Goal: Task Accomplishment & Management: Manage account settings

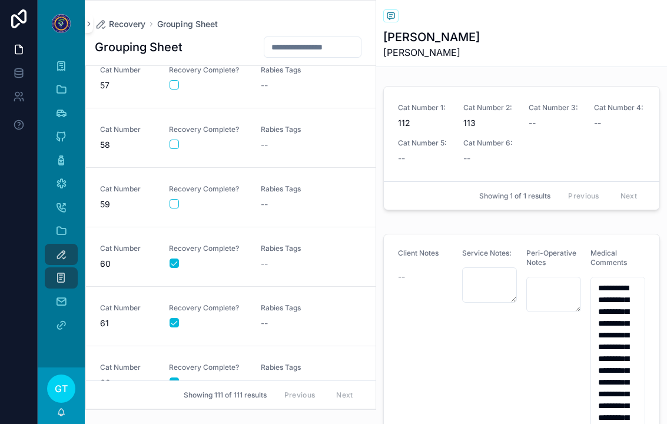
scroll to position [3339, 0]
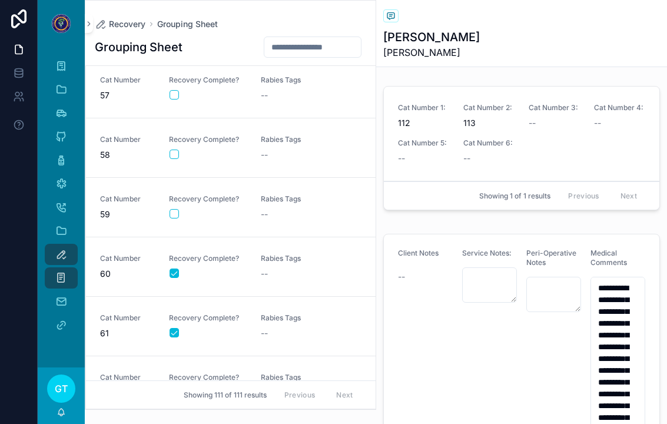
click at [177, 150] on button "scrollable content" at bounding box center [174, 154] width 9 height 9
click at [280, 135] on div "Rabies Tags --" at bounding box center [300, 148] width 78 height 26
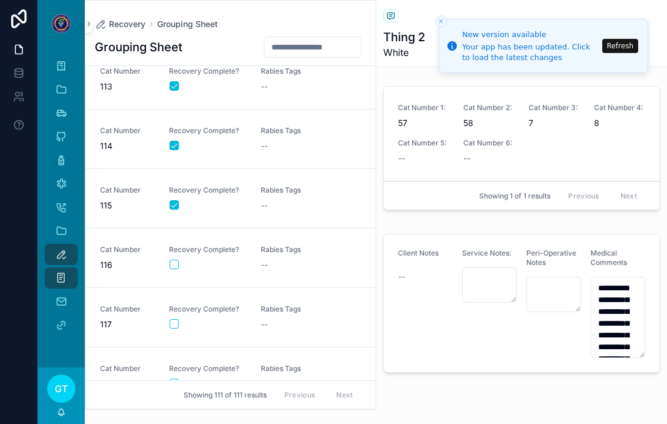
scroll to position [5559, 0]
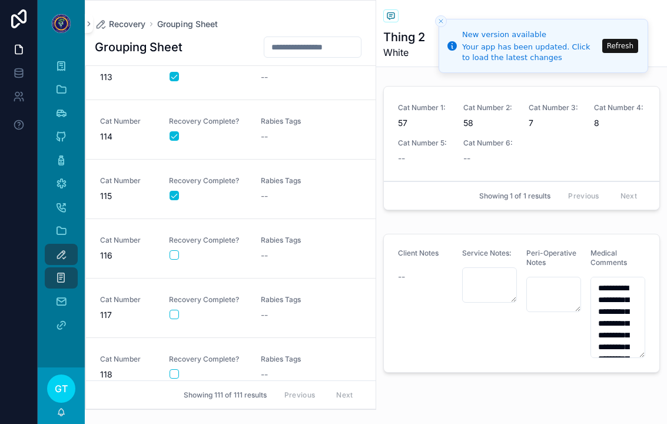
click at [178, 250] on button "scrollable content" at bounding box center [174, 254] width 9 height 9
click at [280, 250] on div "--" at bounding box center [300, 256] width 78 height 12
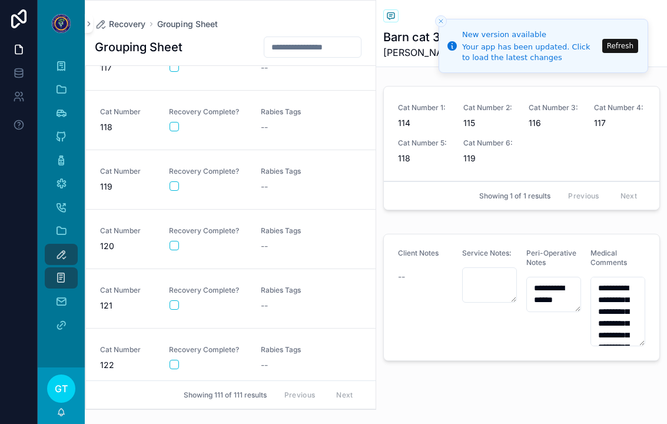
scroll to position [5804, 0]
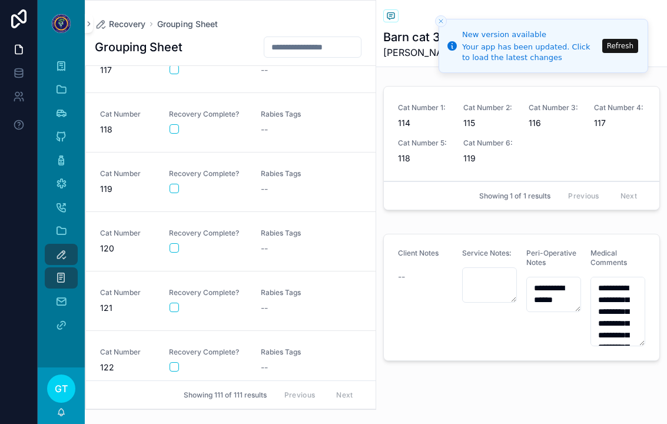
click at [170, 303] on button "scrollable content" at bounding box center [174, 307] width 9 height 9
click at [282, 288] on div "Rabies Tags --" at bounding box center [300, 301] width 78 height 26
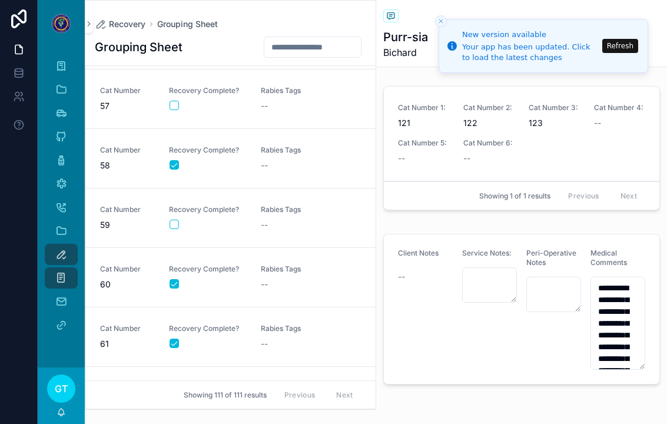
scroll to position [3321, 0]
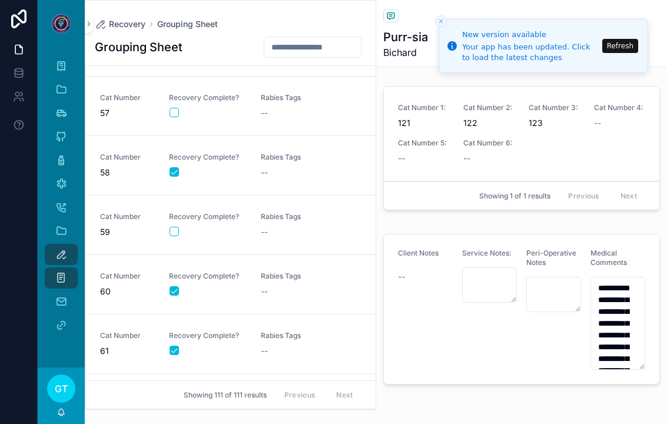
click at [174, 106] on link "Cat Number 57 Recovery Complete? Rabies Tags --" at bounding box center [231, 107] width 290 height 60
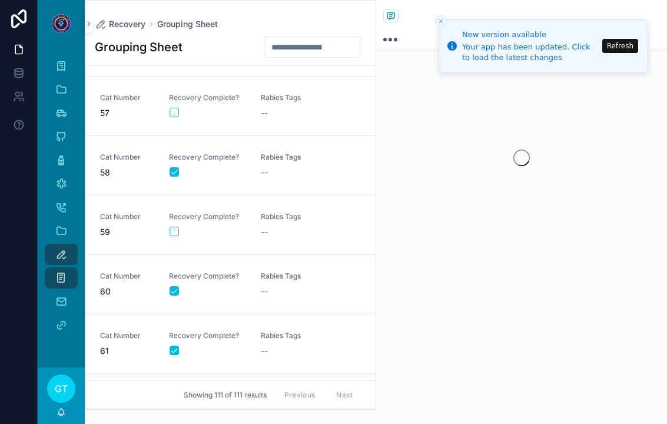
click at [181, 108] on div "scrollable content" at bounding box center [208, 112] width 77 height 9
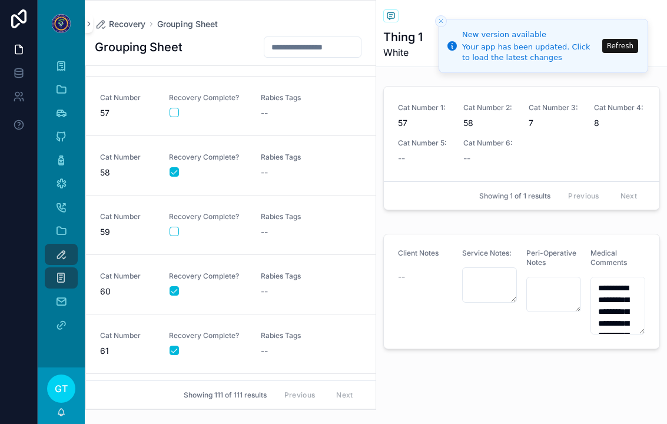
click at [176, 108] on button "scrollable content" at bounding box center [174, 112] width 9 height 9
click at [277, 107] on div "--" at bounding box center [300, 113] width 78 height 12
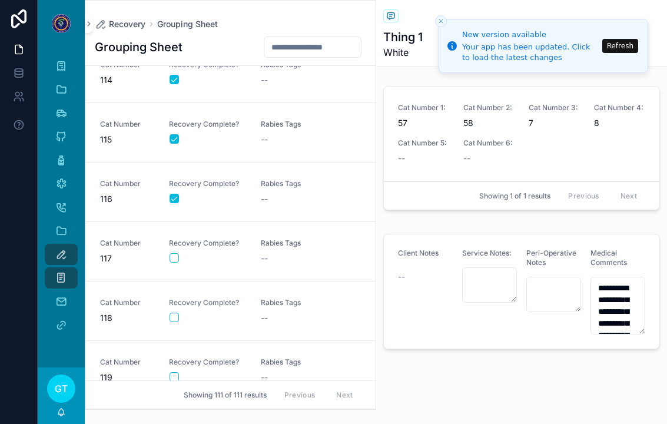
scroll to position [5620, 0]
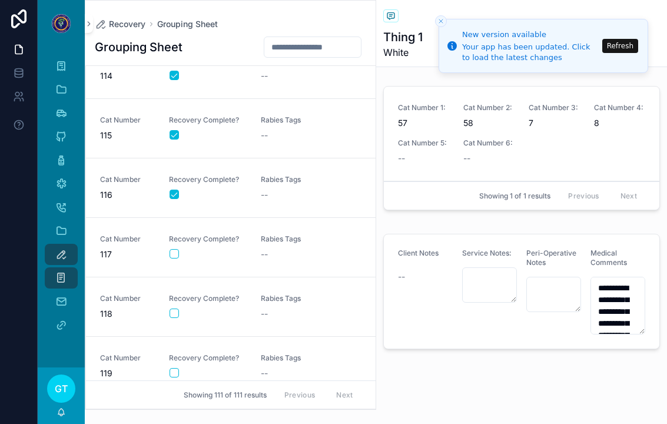
click at [176, 294] on div "Recovery Complete?" at bounding box center [208, 306] width 78 height 25
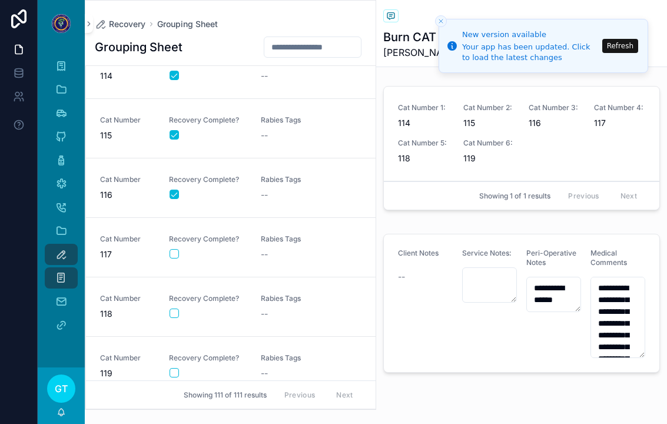
click at [173, 309] on button "scrollable content" at bounding box center [174, 313] width 9 height 9
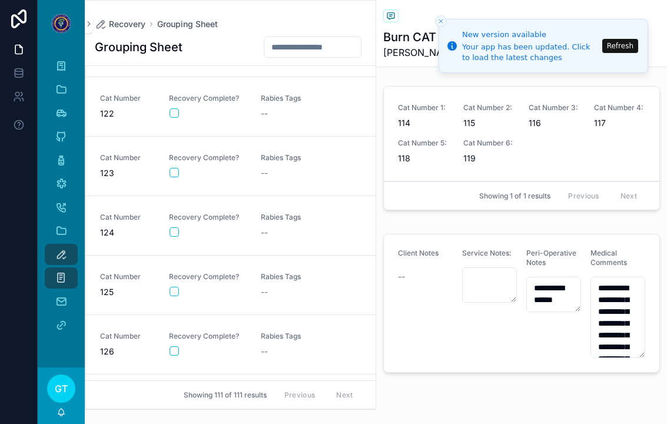
scroll to position [6055, 0]
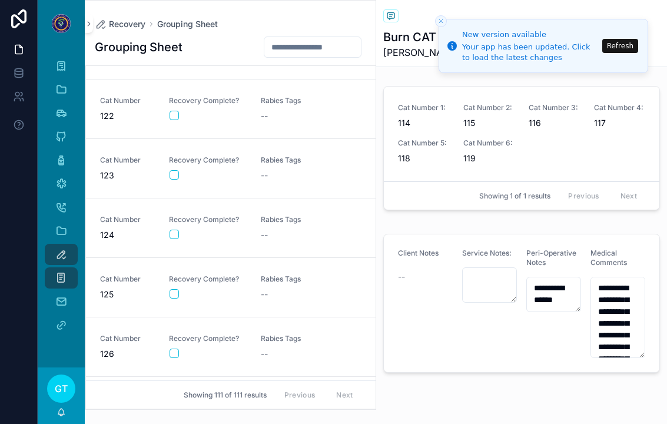
click at [176, 230] on button "scrollable content" at bounding box center [174, 234] width 9 height 9
click at [280, 215] on div "Rabies Tags --" at bounding box center [300, 228] width 78 height 26
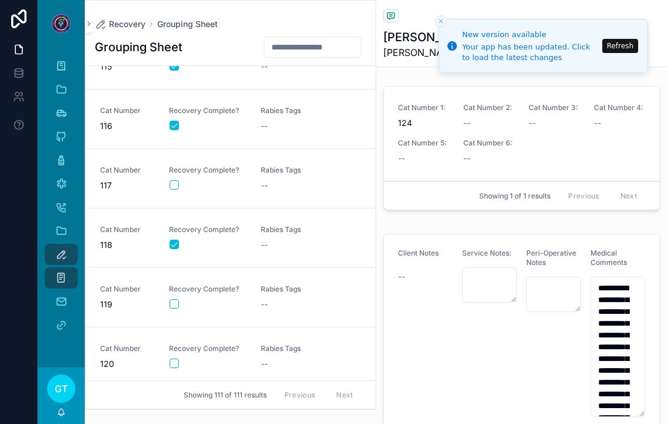
scroll to position [5684, 0]
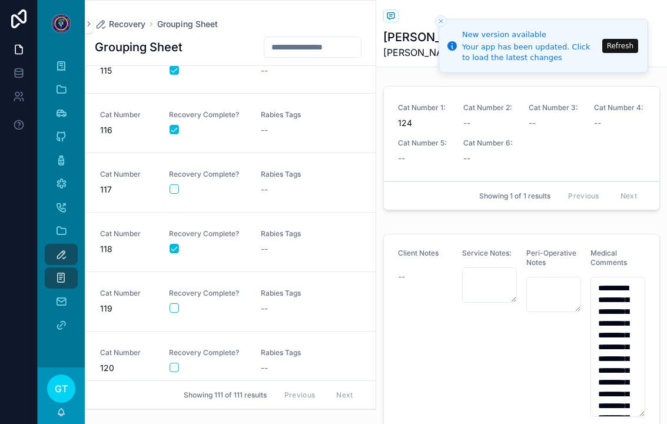
click at [172, 184] on button "scrollable content" at bounding box center [174, 188] width 9 height 9
click at [282, 184] on div "--" at bounding box center [300, 190] width 78 height 12
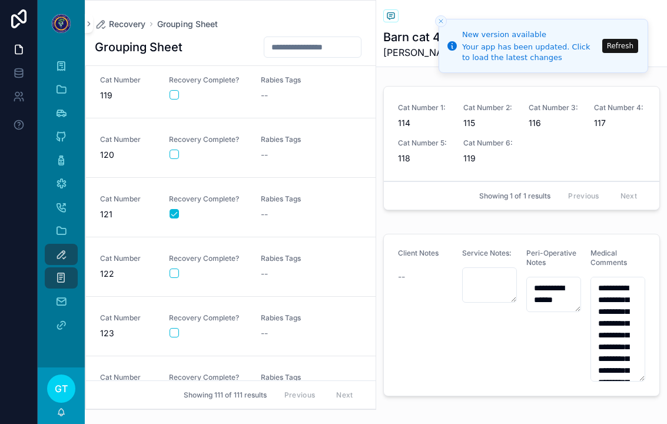
scroll to position [5944, 0]
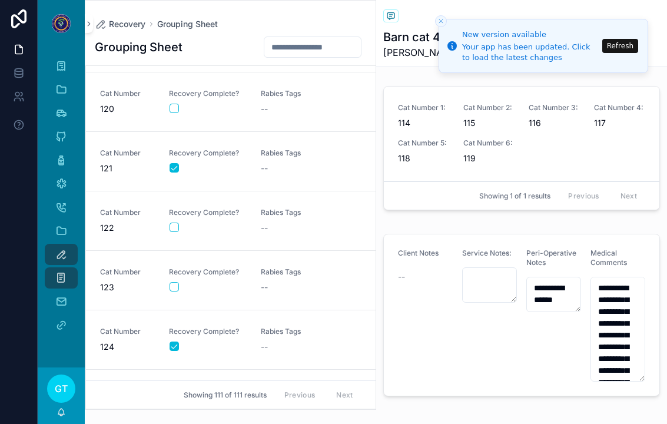
click at [163, 267] on div "Cat Number 123 Recovery Complete? Rabies Tags --" at bounding box center [231, 280] width 262 height 26
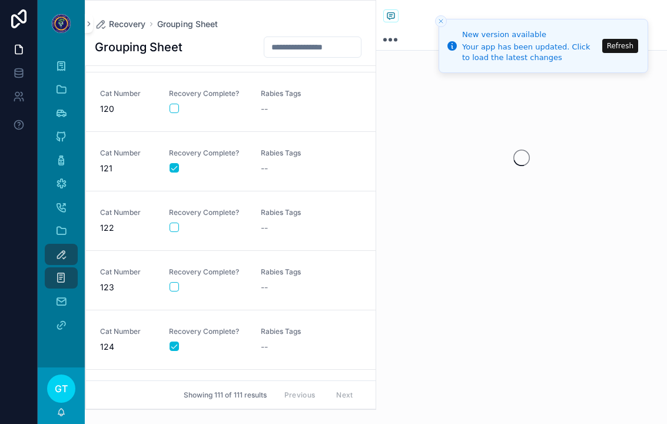
click at [162, 267] on div "Cat Number 123 Recovery Complete? Rabies Tags --" at bounding box center [231, 280] width 262 height 26
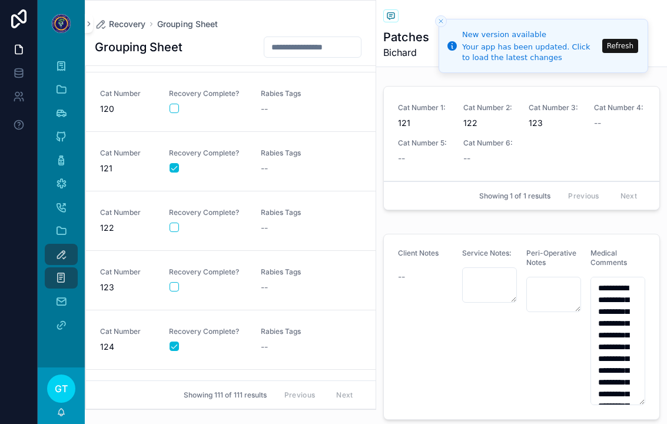
click at [172, 282] on button "scrollable content" at bounding box center [174, 286] width 9 height 9
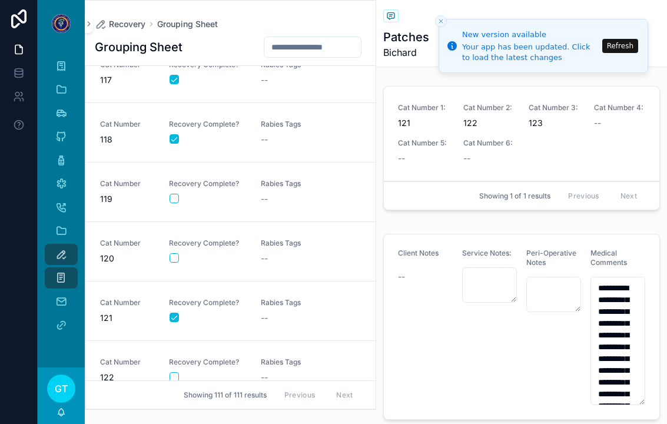
scroll to position [5795, 0]
click at [174, 193] on button "scrollable content" at bounding box center [174, 197] width 9 height 9
click at [276, 179] on div "Rabies Tags --" at bounding box center [300, 192] width 78 height 26
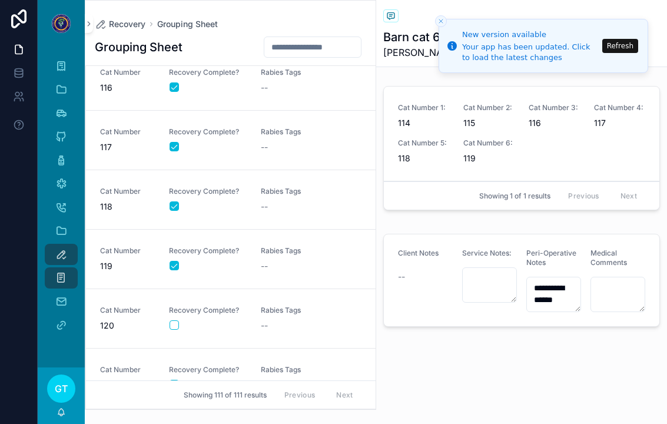
scroll to position [5728, 0]
click at [177, 323] on button "scrollable content" at bounding box center [174, 323] width 9 height 9
click at [270, 316] on div "Rabies Tags --" at bounding box center [300, 318] width 78 height 26
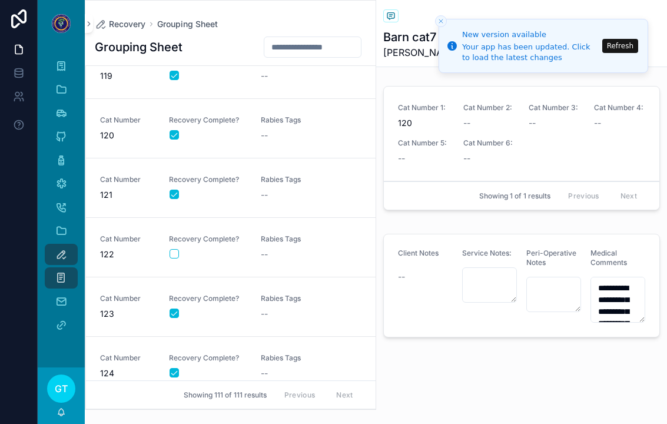
scroll to position [5921, 0]
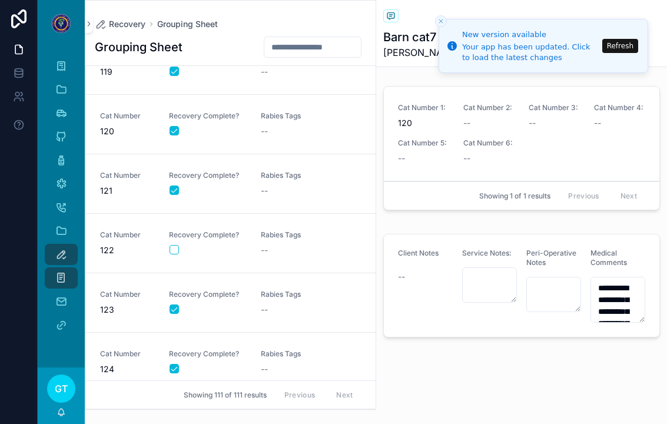
click at [170, 254] on button "scrollable content" at bounding box center [174, 249] width 9 height 9
click at [282, 242] on div "Rabies Tags --" at bounding box center [300, 243] width 78 height 26
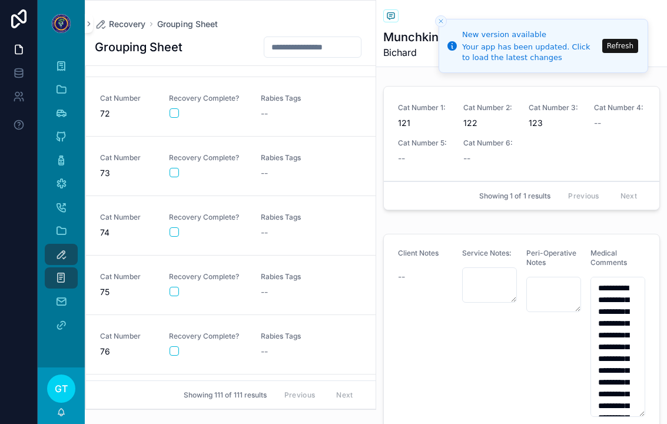
scroll to position [4215, 0]
click at [174, 113] on button "scrollable content" at bounding box center [174, 111] width 9 height 9
click at [273, 116] on div "--" at bounding box center [300, 113] width 78 height 12
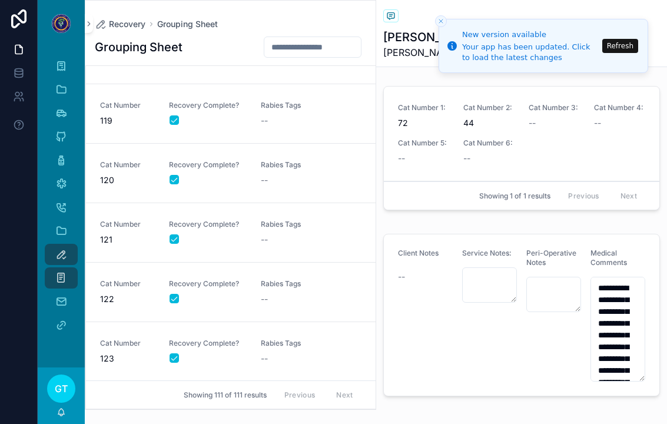
scroll to position [5900, 0]
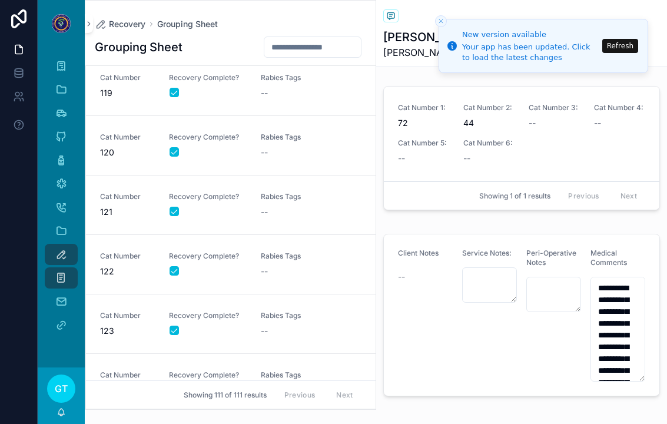
click at [280, 267] on div "--" at bounding box center [300, 272] width 78 height 12
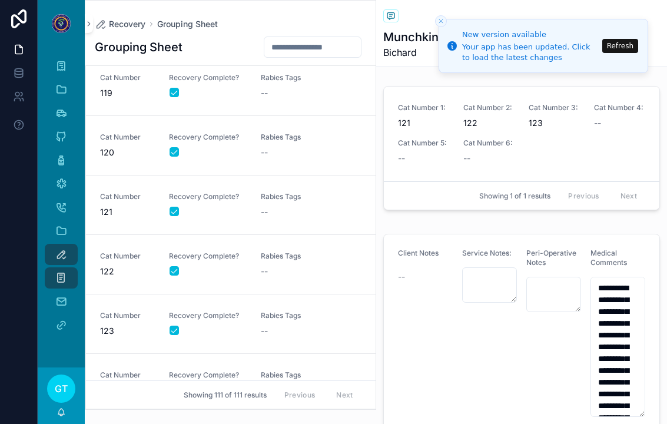
type textarea "**********"
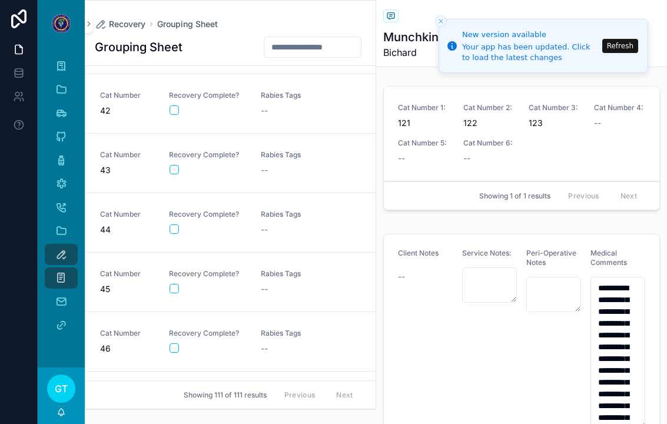
scroll to position [2429, 0]
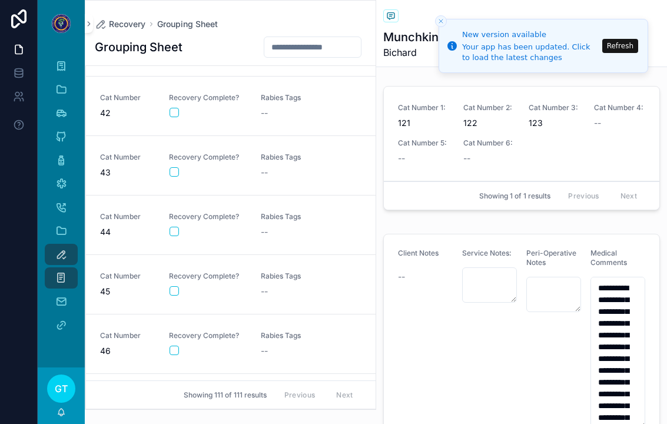
click at [180, 227] on div "scrollable content" at bounding box center [208, 231] width 77 height 9
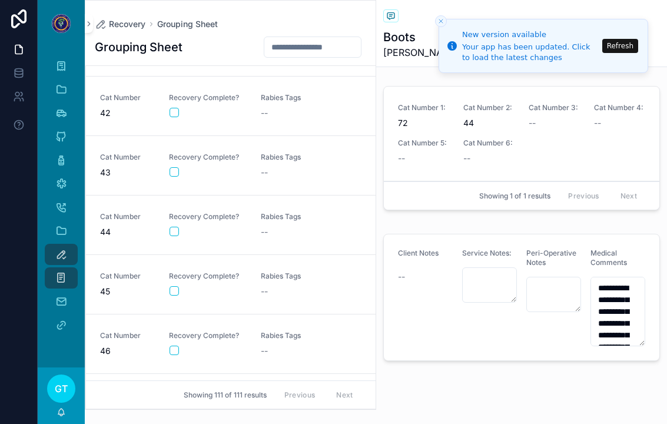
click at [171, 227] on button "scrollable content" at bounding box center [174, 231] width 9 height 9
click at [279, 215] on span "Rabies Tags" at bounding box center [300, 216] width 78 height 9
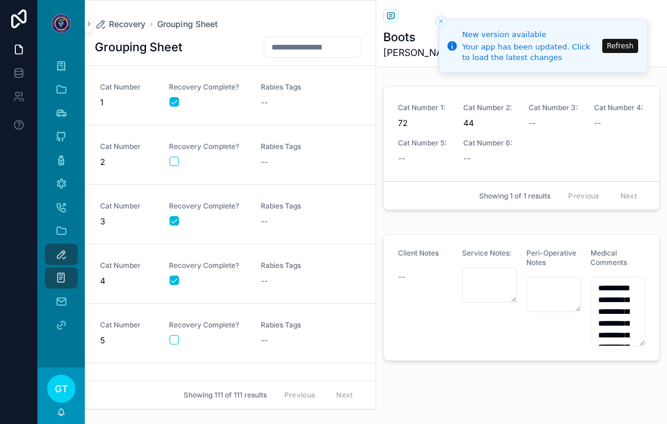
click at [176, 339] on button "scrollable content" at bounding box center [174, 339] width 9 height 9
click at [275, 338] on div "--" at bounding box center [300, 341] width 78 height 12
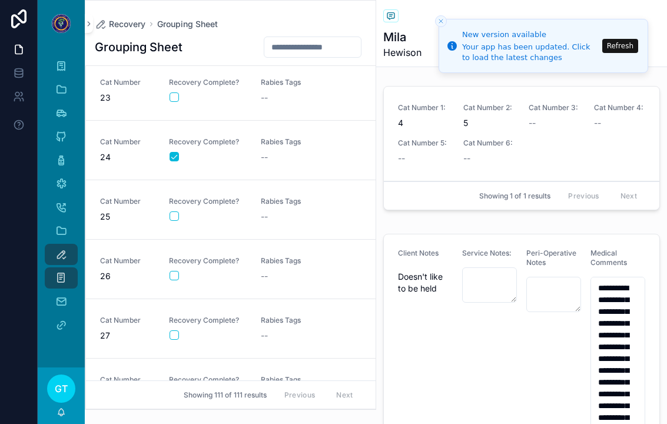
scroll to position [1312, 0]
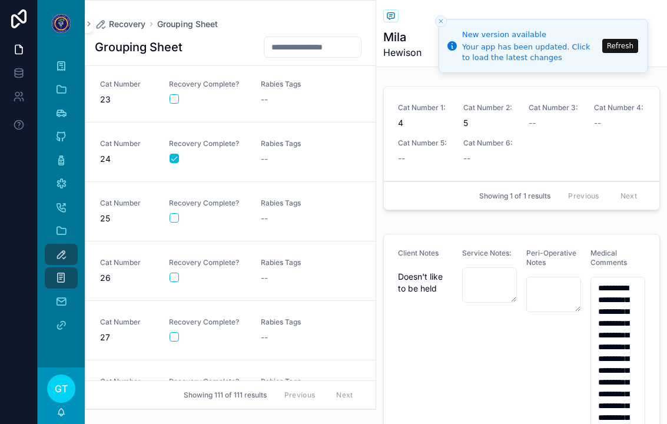
click at [176, 218] on button "scrollable content" at bounding box center [174, 217] width 9 height 9
click at [174, 216] on button "scrollable content" at bounding box center [174, 217] width 9 height 9
click at [177, 333] on button "scrollable content" at bounding box center [174, 336] width 9 height 9
click at [282, 330] on div "Rabies Tags --" at bounding box center [300, 331] width 78 height 26
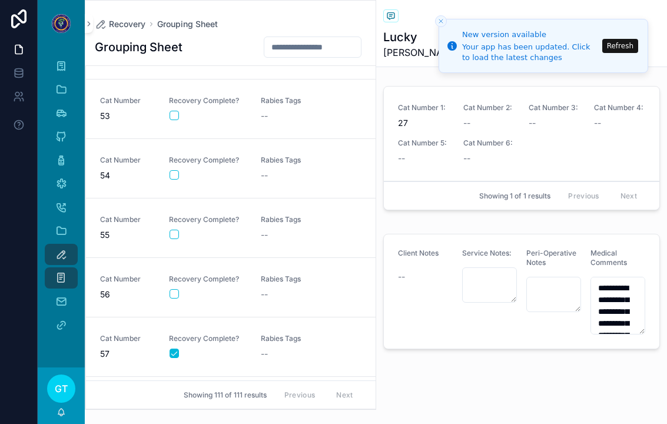
scroll to position [3086, 0]
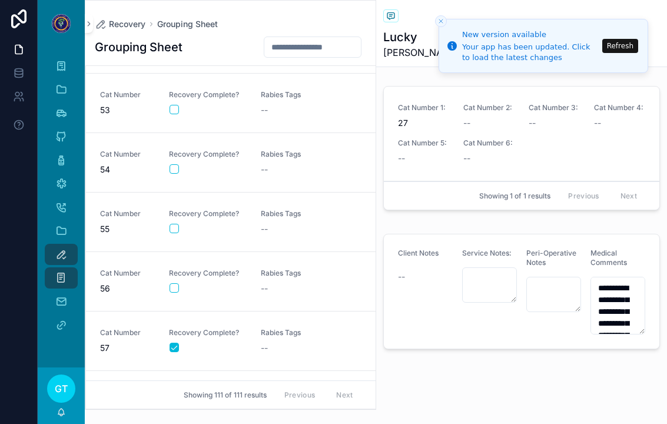
click at [176, 109] on button "scrollable content" at bounding box center [174, 109] width 9 height 9
click at [287, 115] on div "--" at bounding box center [300, 110] width 78 height 12
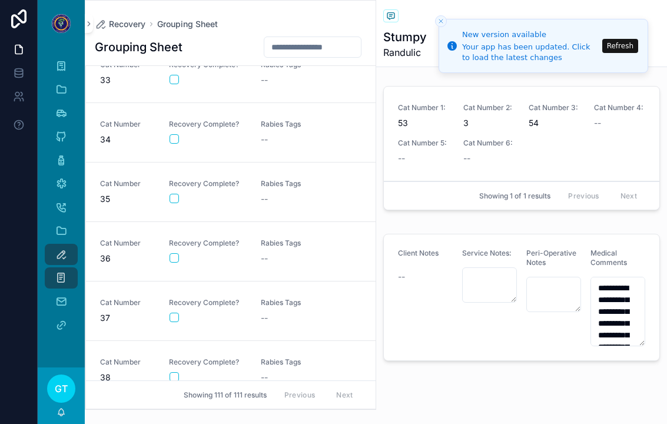
scroll to position [1899, 0]
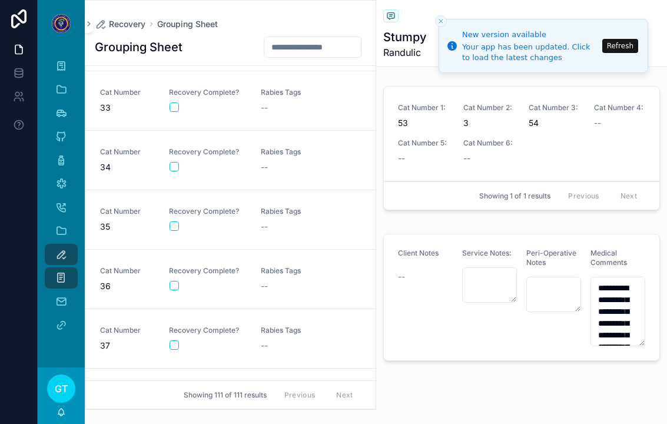
click at [177, 108] on button "scrollable content" at bounding box center [174, 107] width 9 height 9
click at [284, 112] on div "--" at bounding box center [300, 108] width 78 height 12
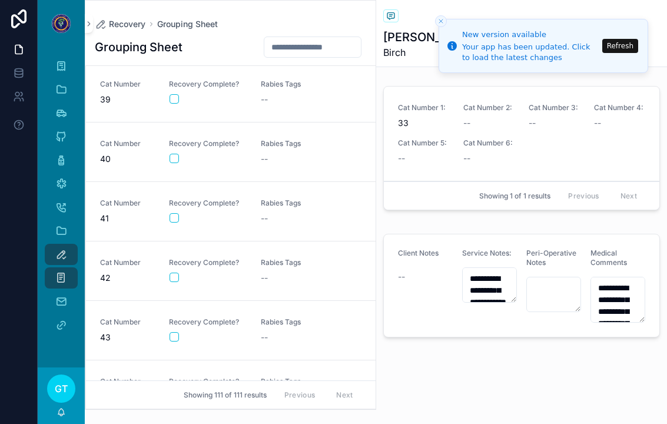
scroll to position [2265, 0]
click at [177, 277] on button "scrollable content" at bounding box center [174, 276] width 9 height 9
click at [294, 273] on div "--" at bounding box center [300, 278] width 78 height 12
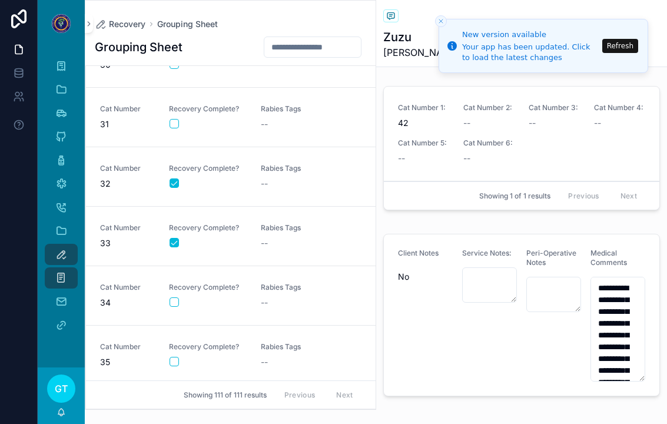
scroll to position [1766, 0]
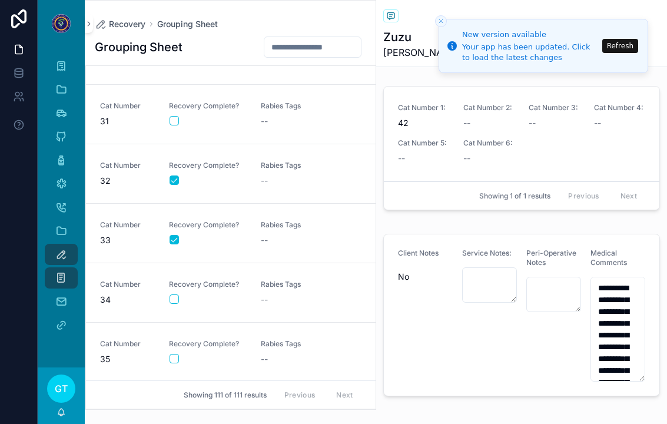
click at [283, 234] on div "Rabies Tags --" at bounding box center [300, 233] width 78 height 26
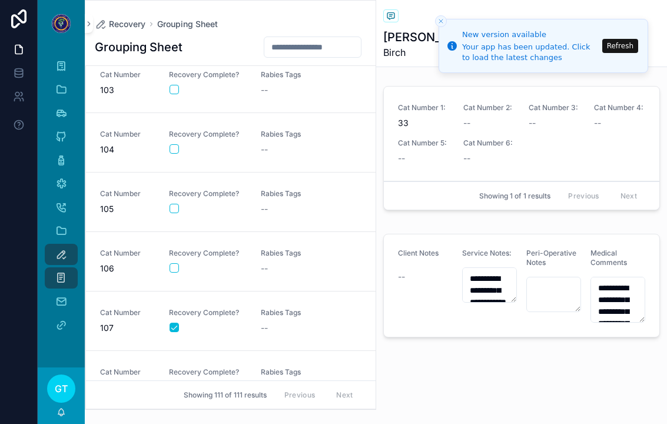
scroll to position [4949, 0]
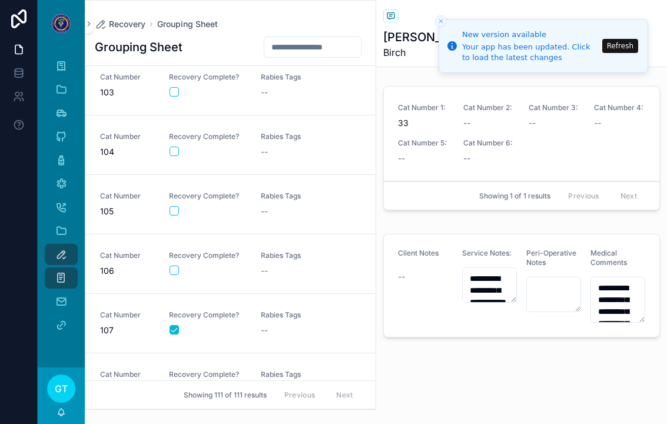
click at [176, 207] on button "scrollable content" at bounding box center [174, 210] width 9 height 9
click at [285, 211] on div "--" at bounding box center [300, 212] width 78 height 12
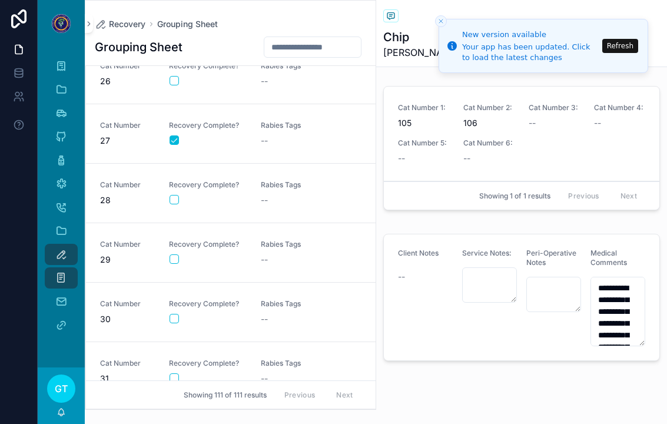
scroll to position [1507, 0]
click at [171, 323] on button "scrollable content" at bounding box center [174, 320] width 9 height 9
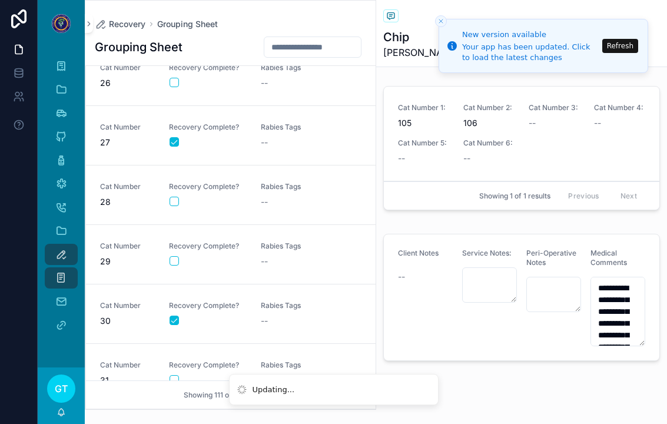
click at [269, 306] on span "Rabies Tags" at bounding box center [300, 305] width 78 height 9
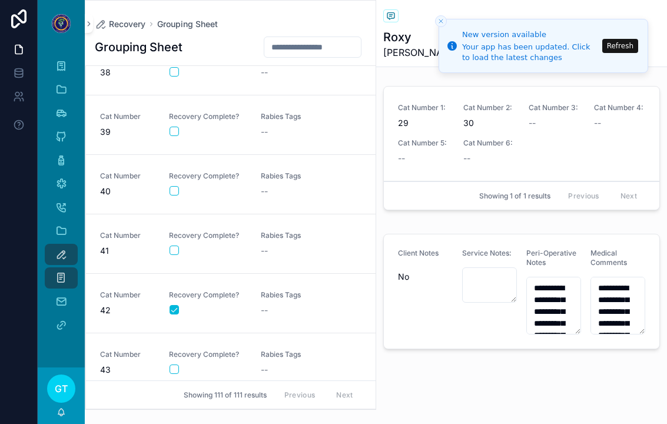
scroll to position [2229, 0]
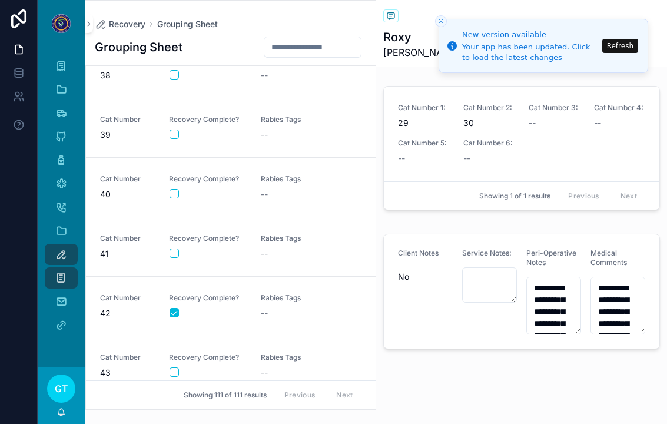
click at [177, 253] on button "scrollable content" at bounding box center [174, 253] width 9 height 9
click at [287, 250] on div "--" at bounding box center [300, 254] width 78 height 12
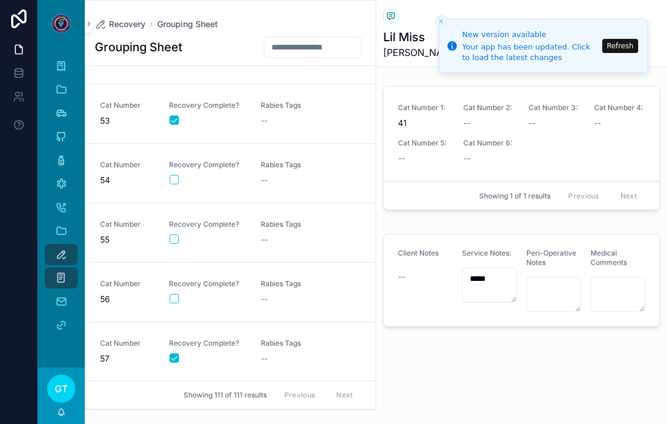
scroll to position [3100, 0]
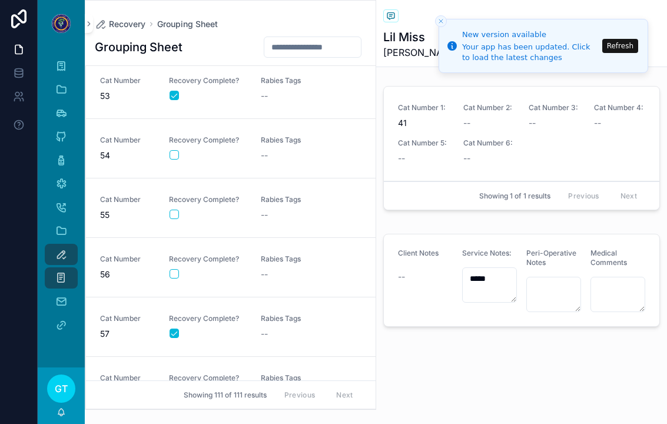
click at [176, 151] on button "scrollable content" at bounding box center [174, 154] width 9 height 9
click at [283, 150] on div "--" at bounding box center [300, 156] width 78 height 12
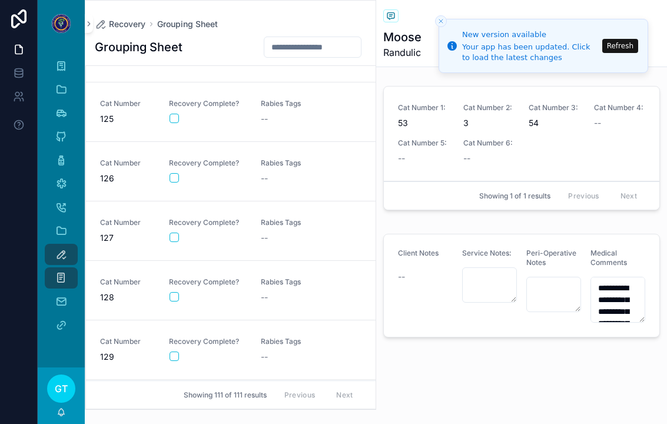
scroll to position [6238, 0]
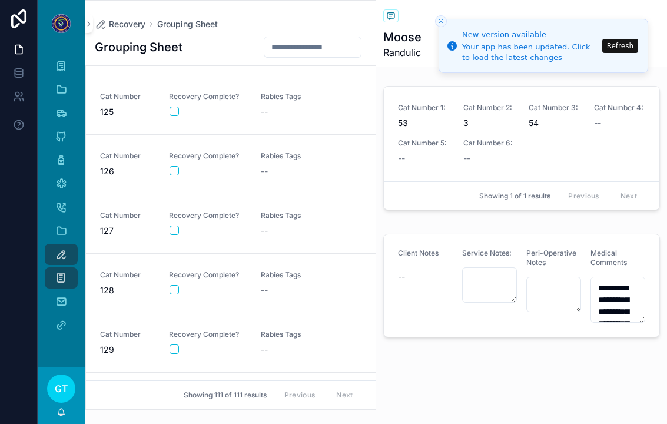
click at [171, 174] on button "scrollable content" at bounding box center [174, 170] width 9 height 9
click at [276, 166] on div "--" at bounding box center [300, 172] width 78 height 12
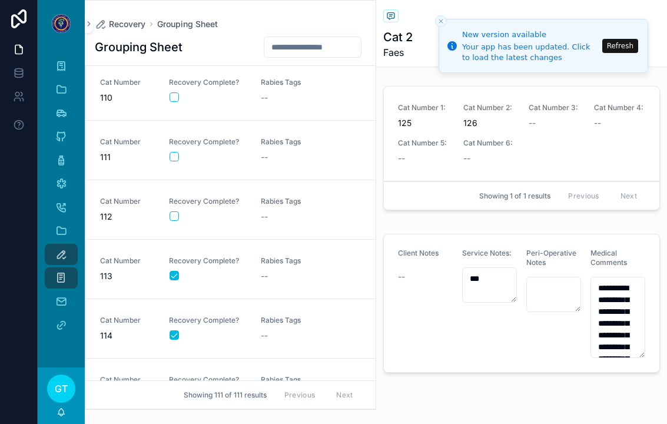
scroll to position [5355, 0]
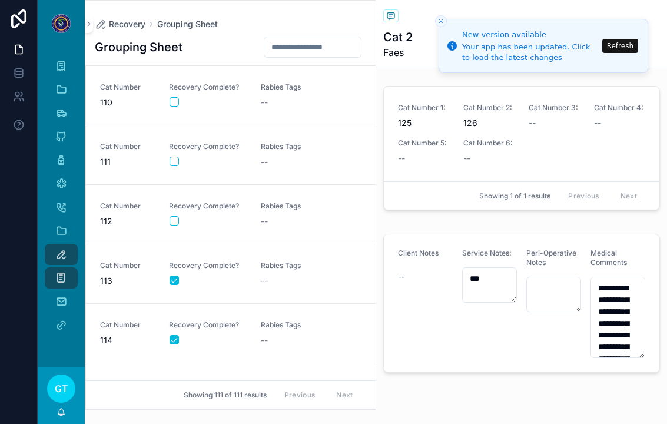
click at [167, 149] on div "Cat Number 111 Recovery Complete? Rabies Tags --" at bounding box center [231, 155] width 262 height 26
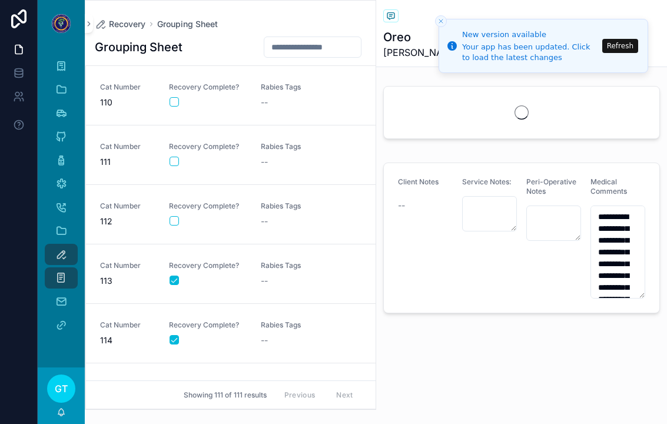
click at [157, 163] on div "Cat Number 111 Recovery Complete? Rabies Tags --" at bounding box center [231, 155] width 262 height 26
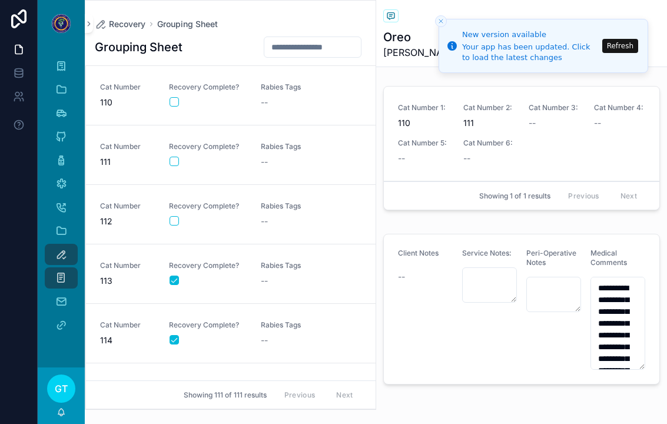
click at [170, 157] on button "scrollable content" at bounding box center [174, 161] width 9 height 9
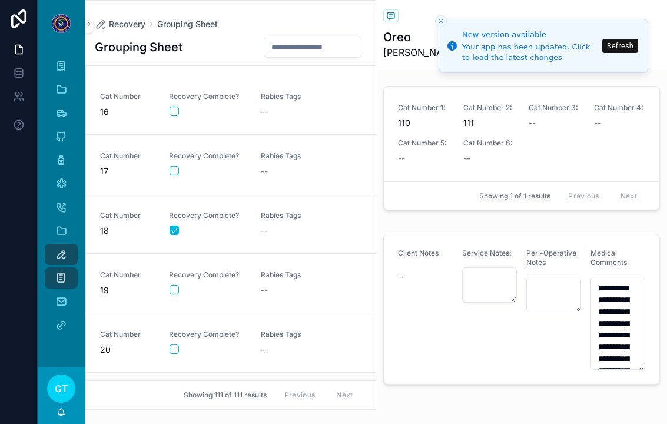
scroll to position [888, 0]
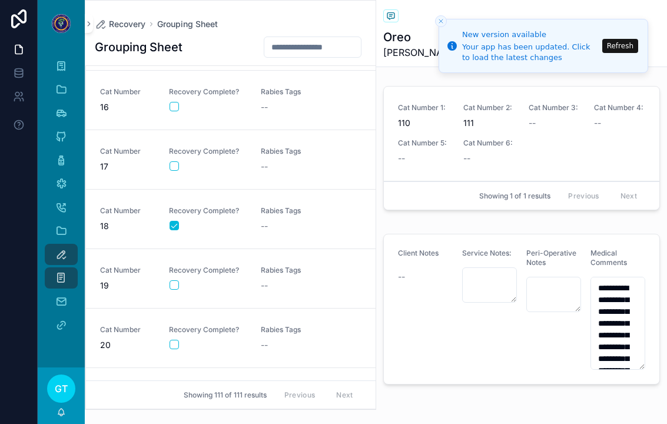
click at [171, 165] on button "scrollable content" at bounding box center [174, 165] width 9 height 9
click at [289, 166] on div "--" at bounding box center [300, 167] width 78 height 12
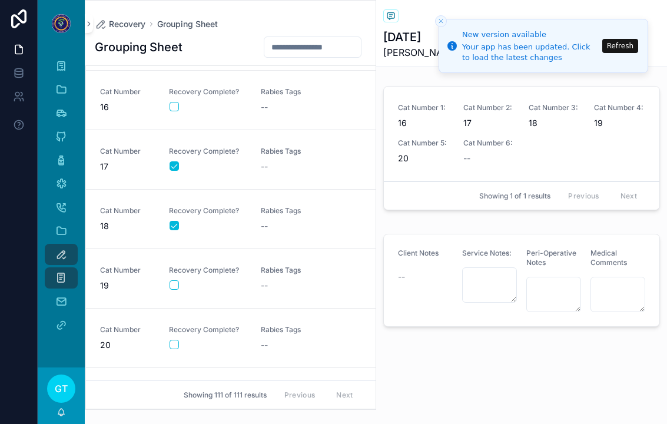
type textarea "**********"
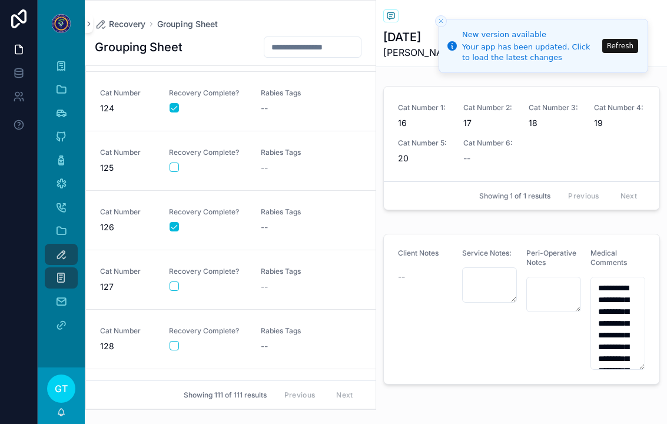
scroll to position [6190, 0]
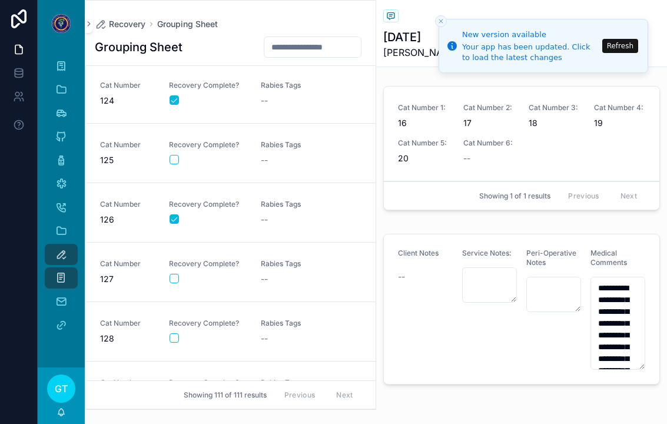
click at [269, 207] on span "Rabies Tags" at bounding box center [300, 204] width 78 height 9
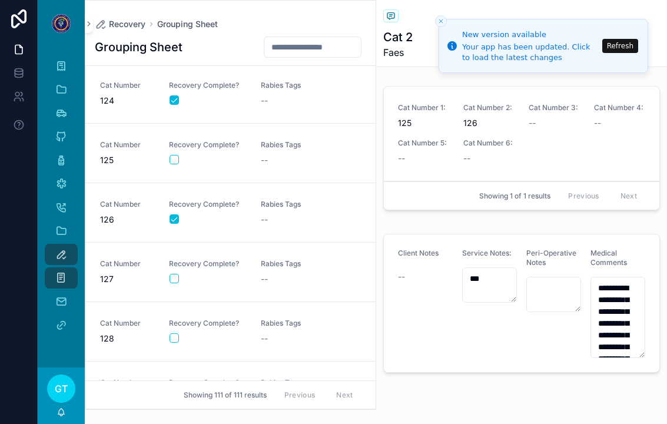
click at [174, 160] on button "scrollable content" at bounding box center [174, 159] width 9 height 9
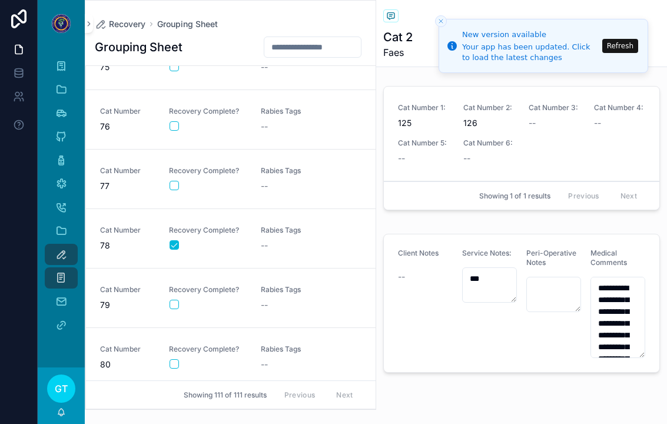
scroll to position [4440, 0]
click at [173, 299] on button "scrollable content" at bounding box center [174, 303] width 9 height 9
click at [277, 300] on div "--" at bounding box center [300, 304] width 78 height 12
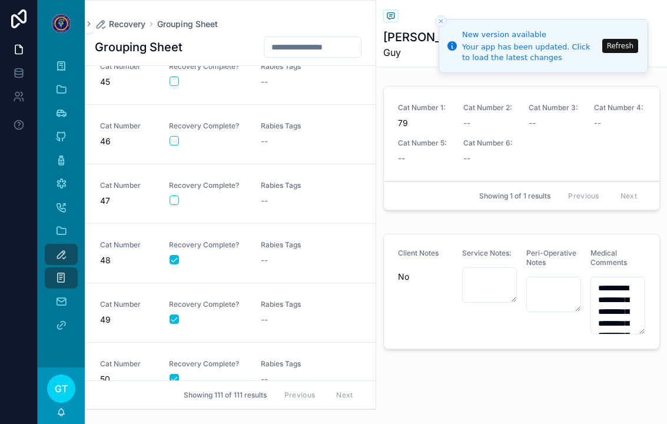
scroll to position [2623, 0]
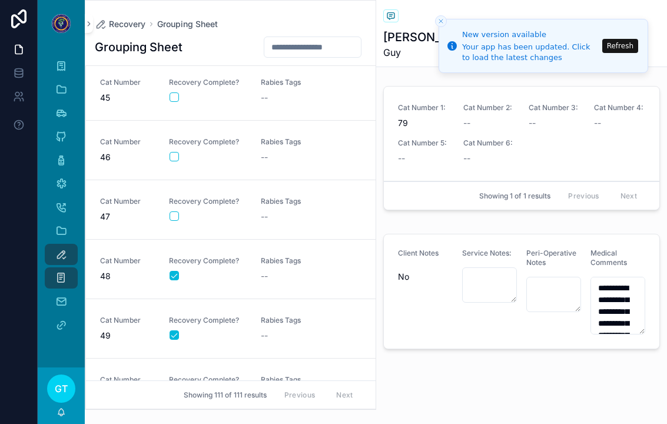
click at [176, 147] on div "Recovery Complete?" at bounding box center [208, 149] width 78 height 25
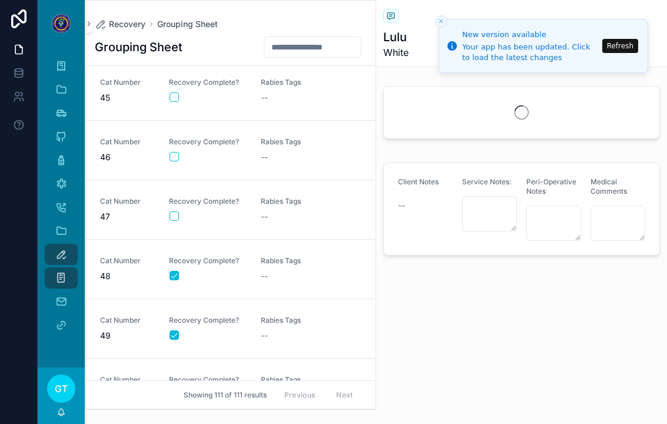
click at [177, 151] on form "scrollable content" at bounding box center [208, 156] width 78 height 11
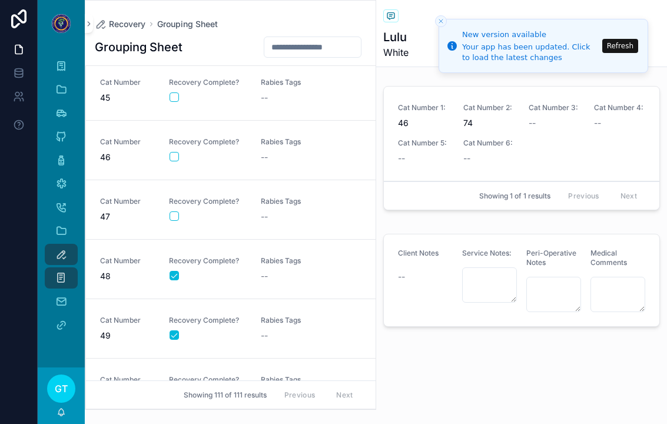
click at [176, 157] on button "scrollable content" at bounding box center [174, 156] width 9 height 9
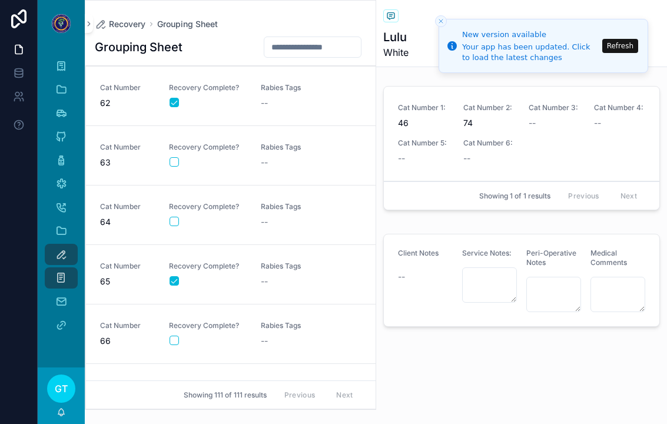
click at [175, 217] on button "scrollable content" at bounding box center [174, 221] width 9 height 9
click at [290, 202] on div "Rabies Tags --" at bounding box center [300, 215] width 78 height 26
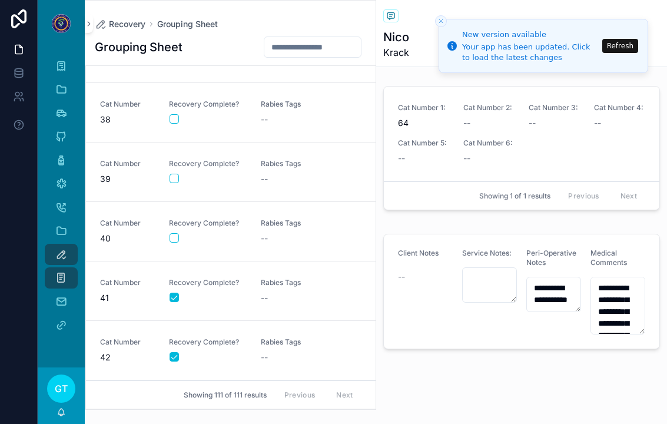
scroll to position [2153, 0]
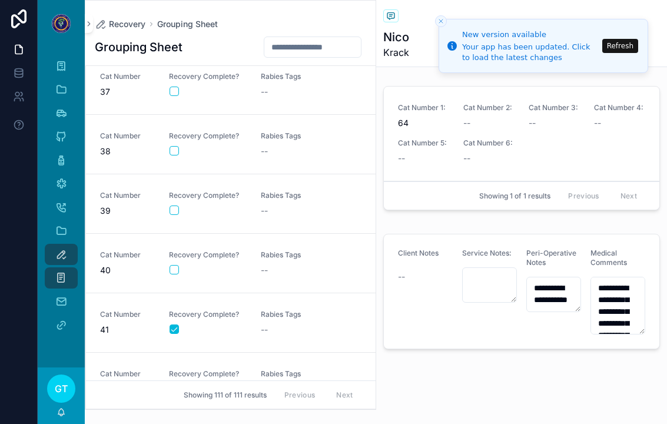
click at [169, 191] on span "Recovery Complete?" at bounding box center [208, 195] width 78 height 9
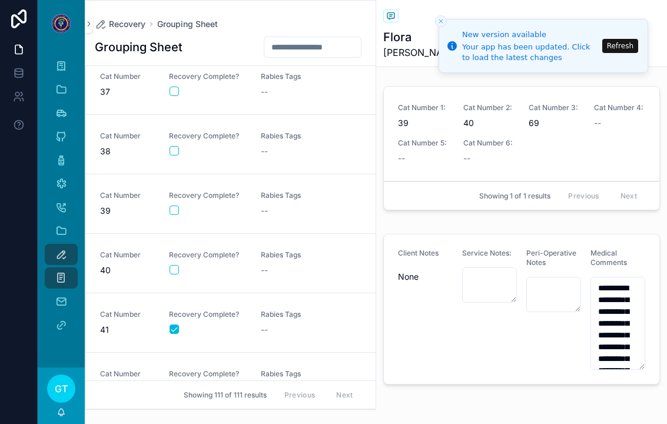
click at [174, 206] on button "scrollable content" at bounding box center [174, 210] width 9 height 9
click at [289, 191] on span "Rabies Tags" at bounding box center [300, 195] width 78 height 9
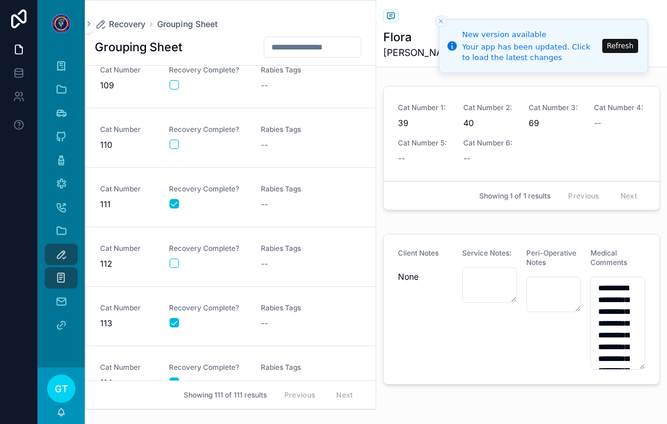
scroll to position [5313, 0]
click at [170, 139] on button "scrollable content" at bounding box center [174, 143] width 9 height 9
click at [266, 138] on span "--" at bounding box center [264, 144] width 7 height 12
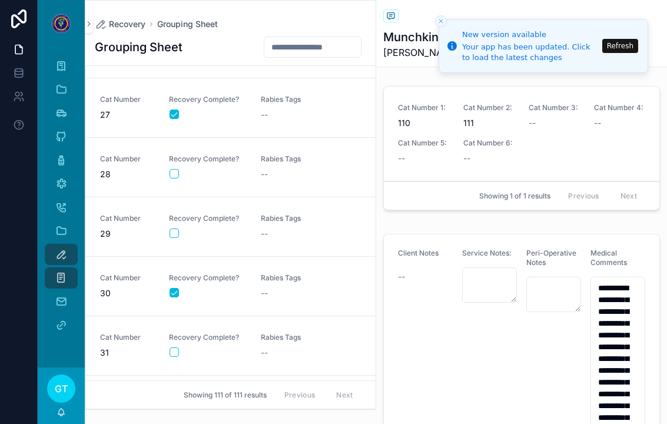
scroll to position [1531, 0]
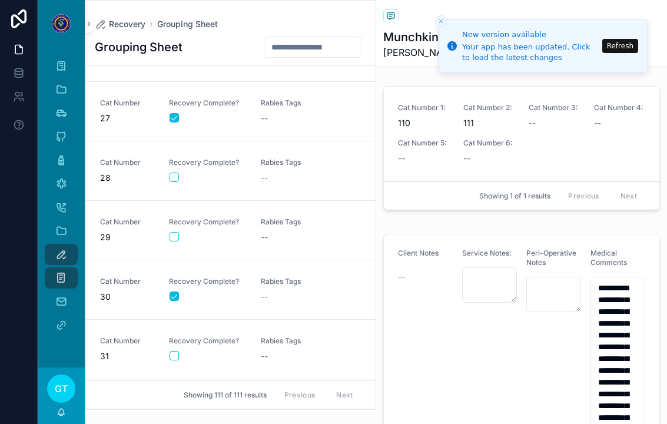
click at [173, 173] on button "scrollable content" at bounding box center [174, 177] width 9 height 9
click at [286, 158] on span "Rabies Tags" at bounding box center [300, 162] width 78 height 9
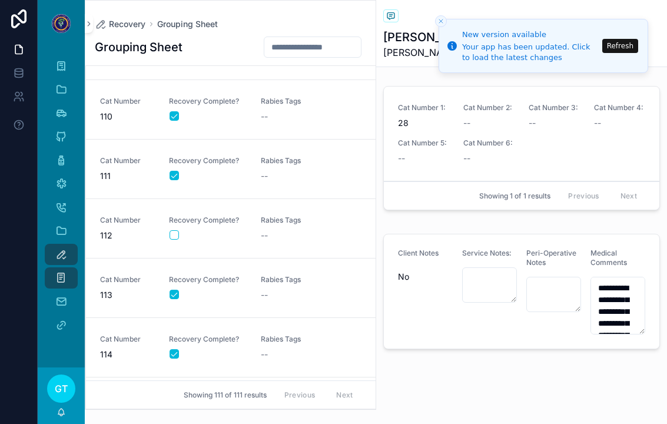
scroll to position [5337, 0]
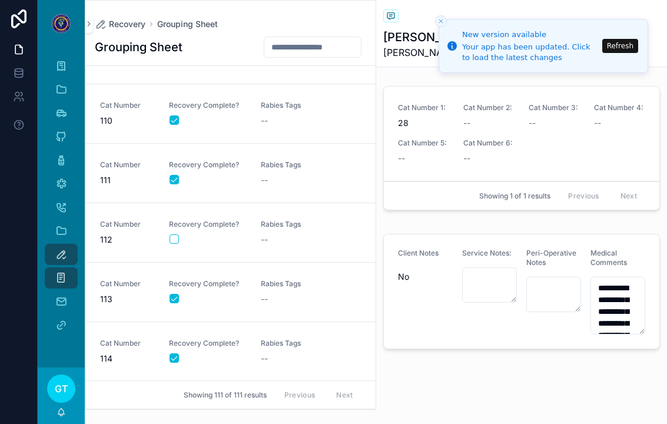
click at [166, 220] on div "Cat Number 112 Recovery Complete? Rabies Tags --" at bounding box center [231, 233] width 262 height 26
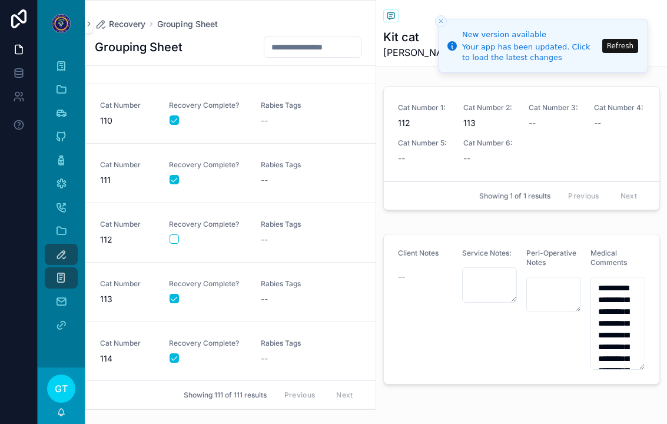
click at [172, 220] on div "Recovery Complete?" at bounding box center [208, 232] width 78 height 25
click at [170, 234] on div "scrollable content" at bounding box center [208, 238] width 77 height 9
click at [177, 234] on button "scrollable content" at bounding box center [174, 238] width 9 height 9
click at [288, 234] on div "--" at bounding box center [300, 240] width 78 height 12
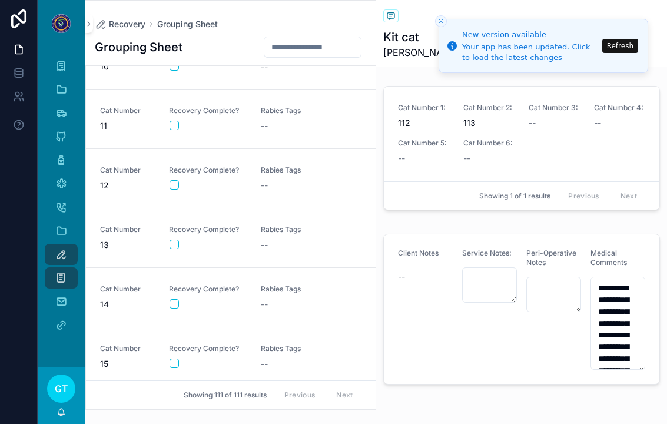
click at [155, 166] on div "Cat Number 12 Recovery Complete? Rabies Tags --" at bounding box center [231, 179] width 262 height 26
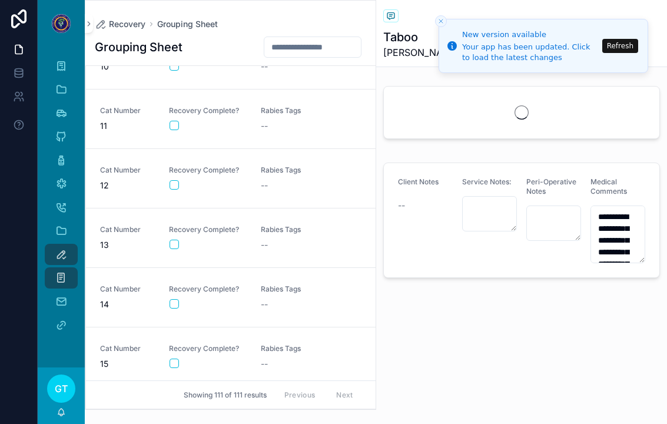
click at [174, 180] on button "scrollable content" at bounding box center [174, 184] width 9 height 9
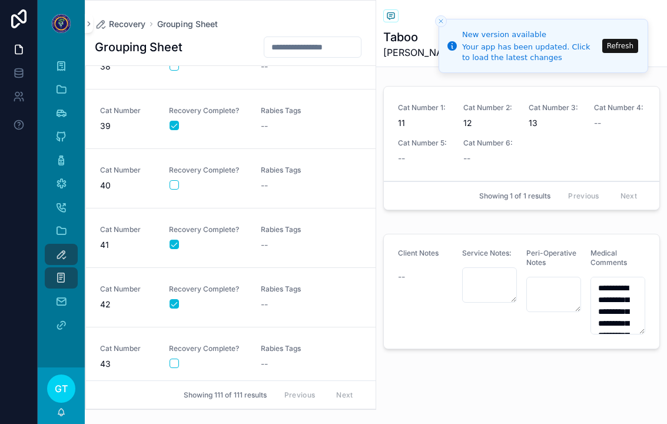
scroll to position [2236, 0]
click at [170, 182] on button "scrollable content" at bounding box center [174, 186] width 9 height 9
click at [283, 167] on span "Rabies Tags" at bounding box center [300, 171] width 78 height 9
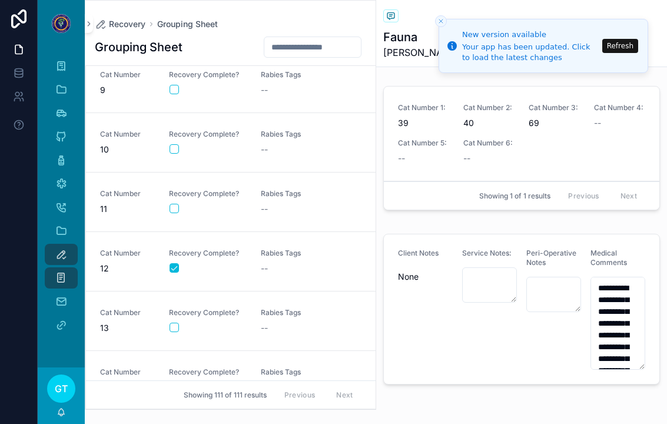
scroll to position [486, 0]
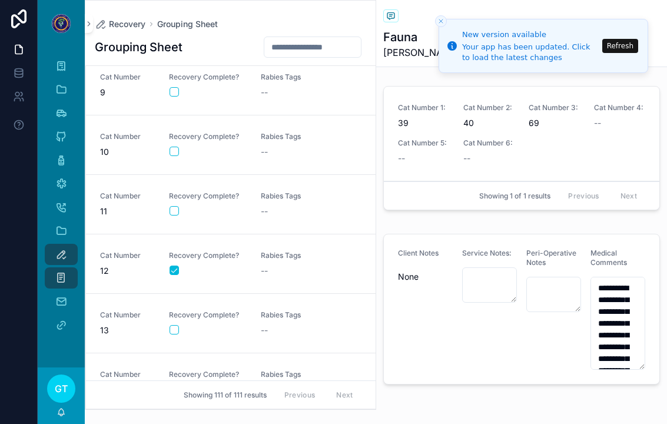
click at [171, 206] on button "scrollable content" at bounding box center [174, 210] width 9 height 9
click at [280, 206] on div "--" at bounding box center [300, 212] width 78 height 12
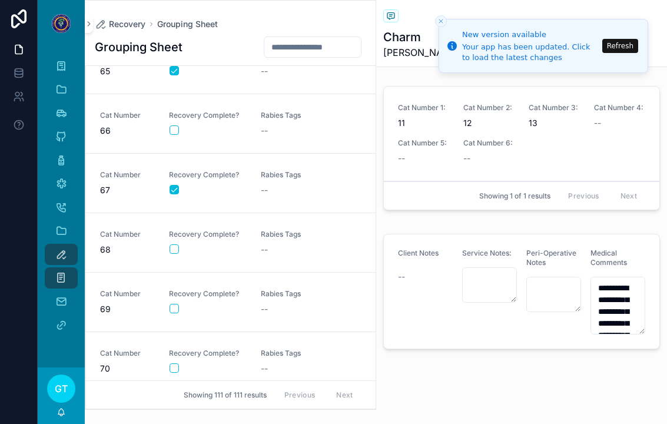
scroll to position [3873, 0]
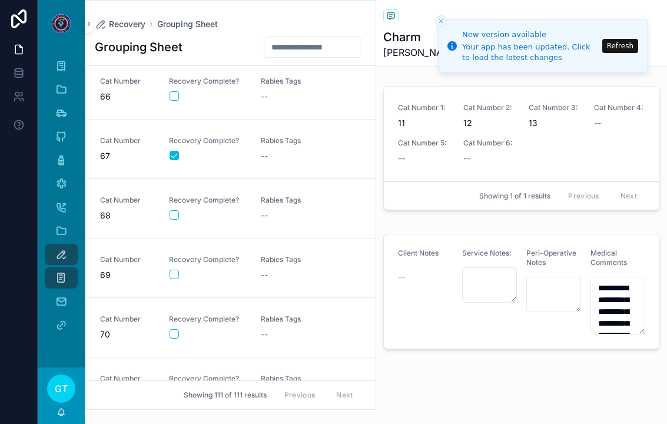
click at [173, 270] on button "scrollable content" at bounding box center [174, 274] width 9 height 9
click at [275, 269] on div "--" at bounding box center [300, 275] width 78 height 12
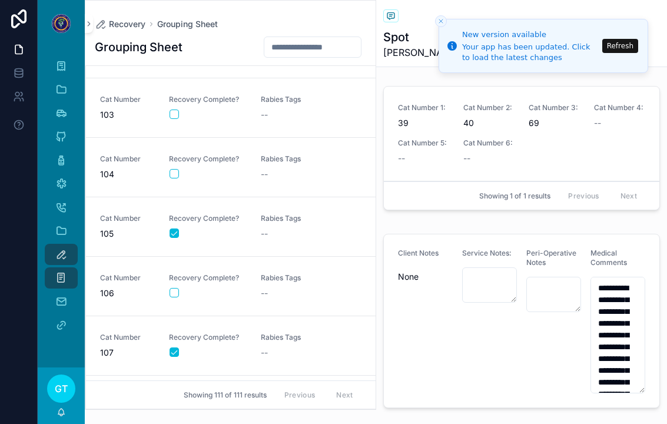
scroll to position [4928, 0]
click at [178, 167] on button "scrollable content" at bounding box center [174, 171] width 9 height 9
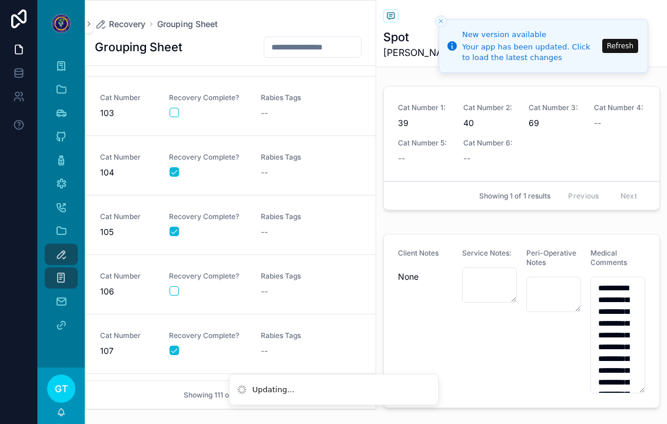
click at [282, 167] on div "--" at bounding box center [300, 173] width 78 height 12
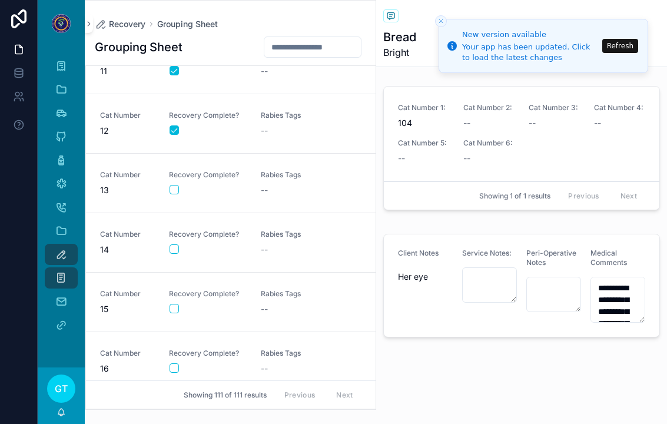
scroll to position [634, 0]
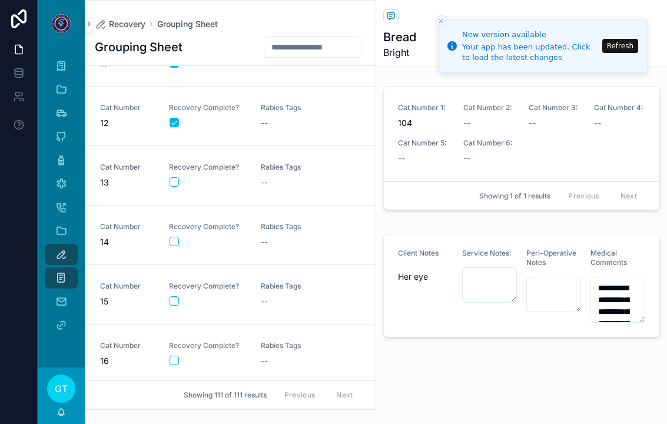
click at [176, 237] on button "scrollable content" at bounding box center [174, 241] width 9 height 9
click at [280, 236] on div "--" at bounding box center [300, 242] width 78 height 12
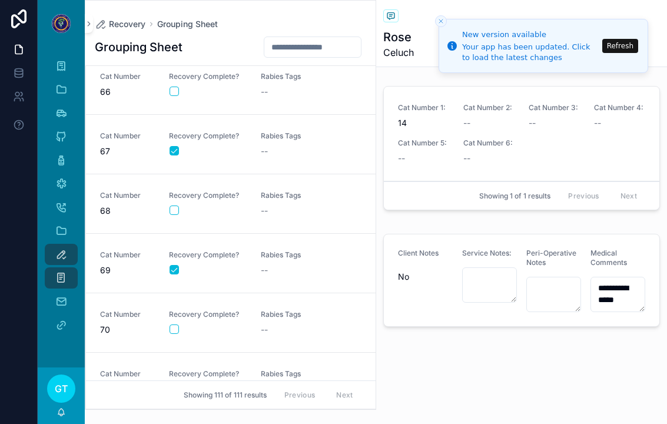
scroll to position [3887, 0]
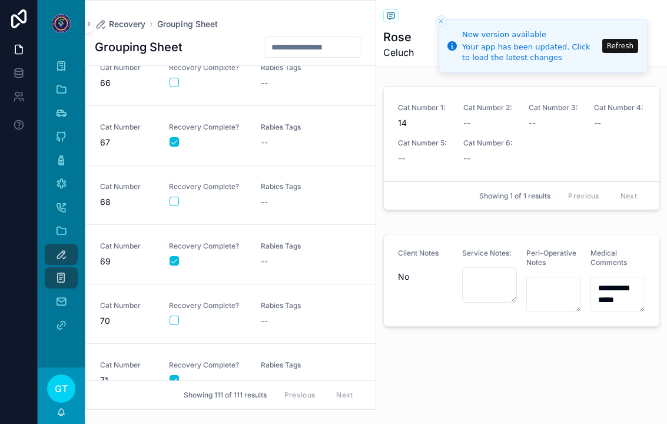
click at [177, 197] on button "scrollable content" at bounding box center [174, 201] width 9 height 9
click at [274, 182] on div "Rabies Tags --" at bounding box center [300, 195] width 78 height 26
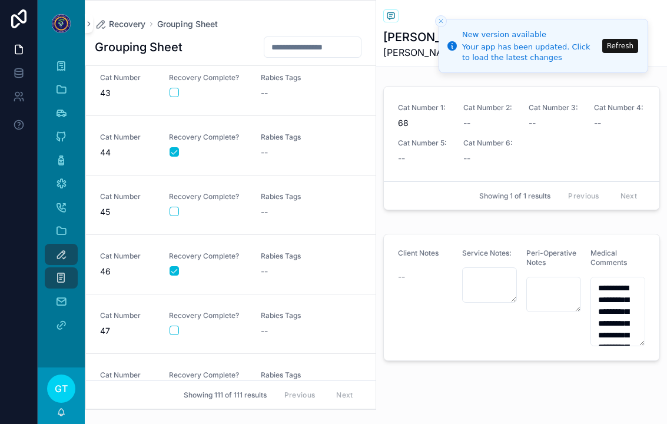
scroll to position [2527, 0]
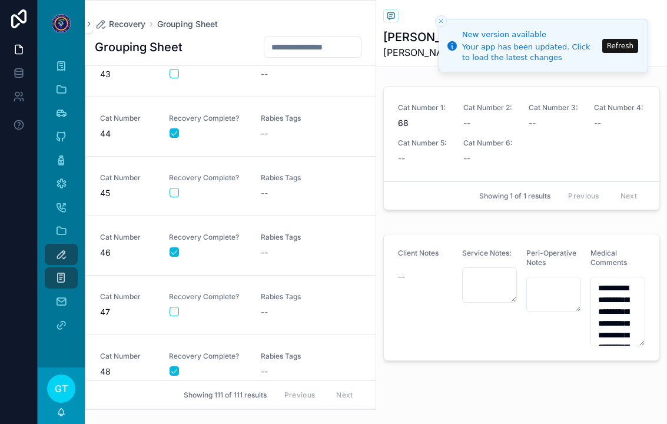
click at [170, 188] on button "scrollable content" at bounding box center [174, 192] width 9 height 9
click at [269, 187] on div "--" at bounding box center [300, 193] width 78 height 12
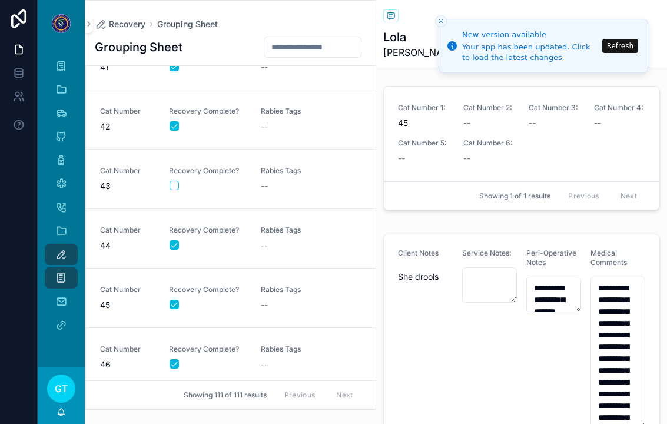
scroll to position [2416, 0]
click at [177, 180] on button "scrollable content" at bounding box center [174, 184] width 9 height 9
click at [283, 180] on div "--" at bounding box center [300, 186] width 78 height 12
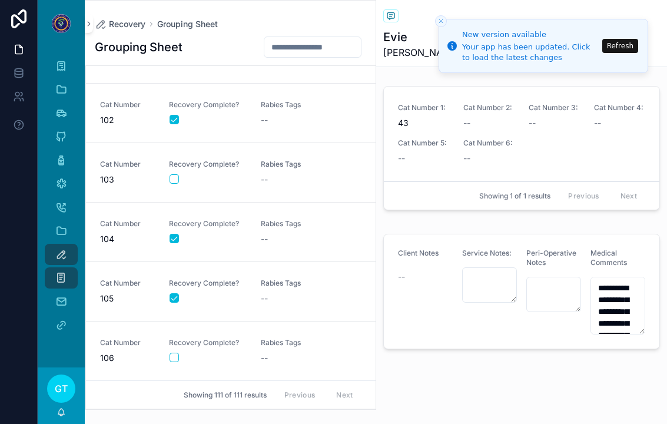
scroll to position [4841, 0]
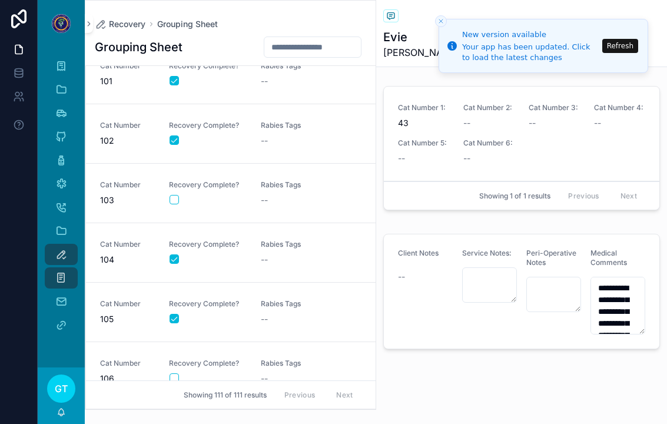
click at [173, 195] on button "scrollable content" at bounding box center [174, 199] width 9 height 9
click at [273, 194] on div "--" at bounding box center [300, 200] width 78 height 12
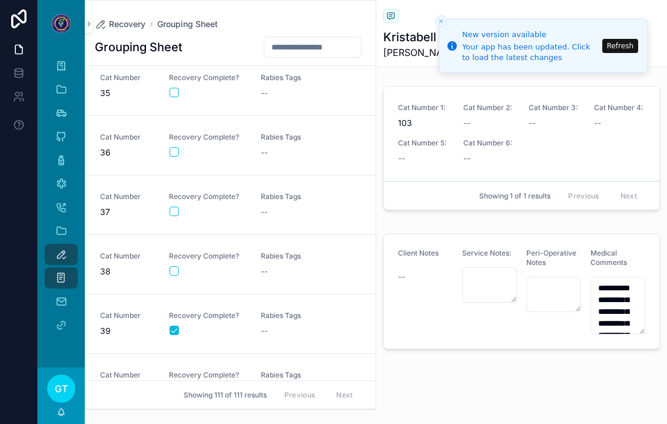
scroll to position [1976, 0]
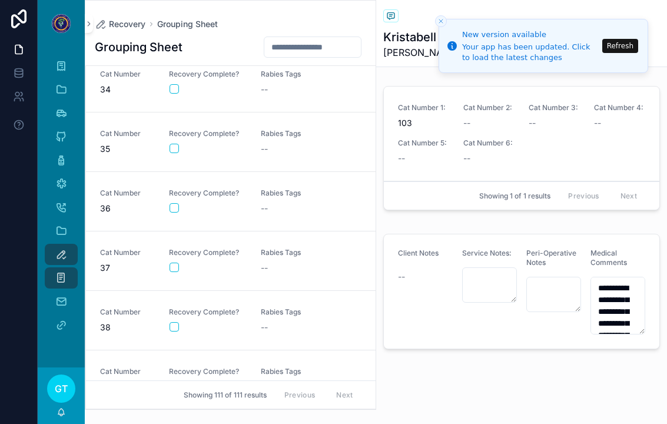
click at [177, 248] on div "Recovery Complete?" at bounding box center [208, 260] width 78 height 25
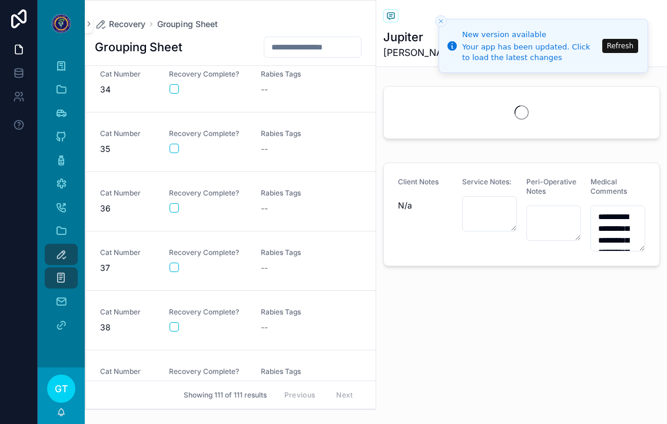
click at [173, 263] on button "scrollable content" at bounding box center [174, 267] width 9 height 9
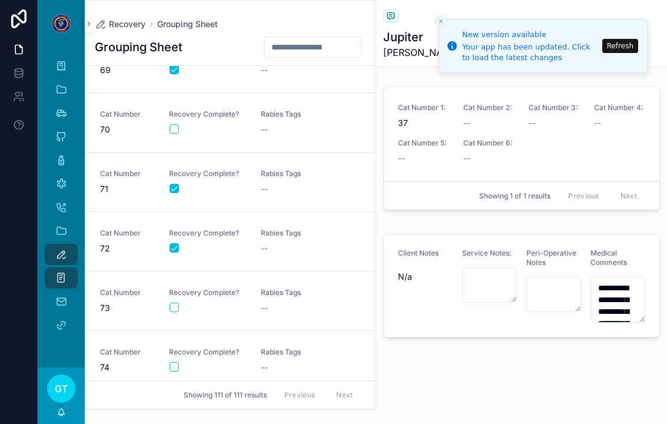
scroll to position [4081, 0]
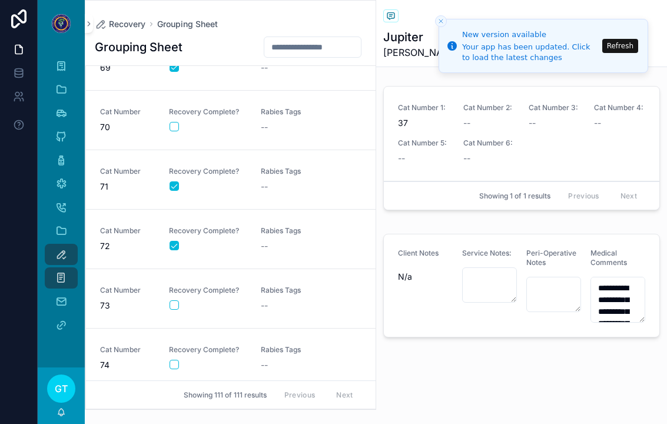
click at [174, 300] on button "scrollable content" at bounding box center [174, 304] width 9 height 9
click at [269, 300] on div "--" at bounding box center [300, 306] width 78 height 12
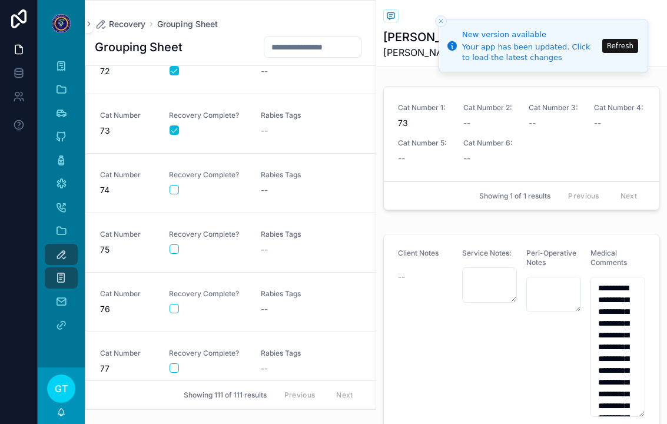
scroll to position [4259, 0]
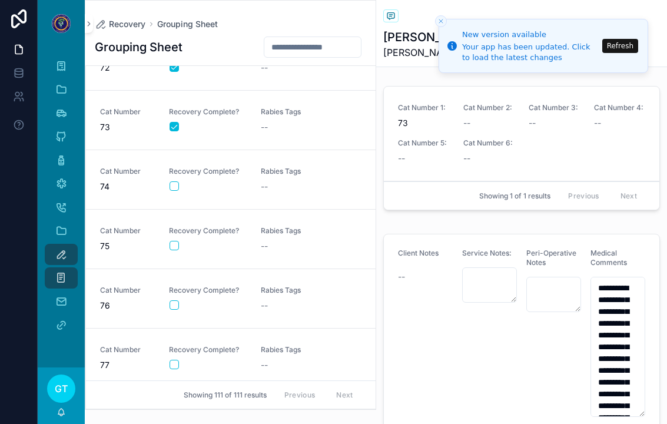
click at [177, 181] on button "scrollable content" at bounding box center [174, 185] width 9 height 9
click at [290, 181] on div "--" at bounding box center [300, 187] width 78 height 12
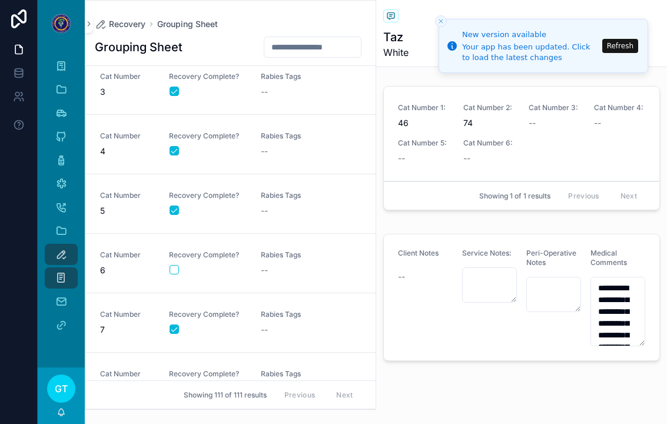
scroll to position [131, 0]
click at [178, 264] on button "scrollable content" at bounding box center [174, 268] width 9 height 9
click at [276, 263] on div "--" at bounding box center [300, 269] width 78 height 12
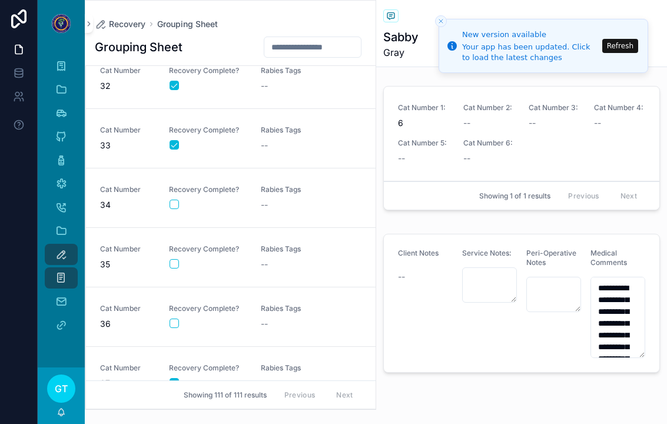
scroll to position [1862, 0]
click at [173, 199] on button "scrollable content" at bounding box center [174, 203] width 9 height 9
click at [275, 199] on div "--" at bounding box center [300, 205] width 78 height 12
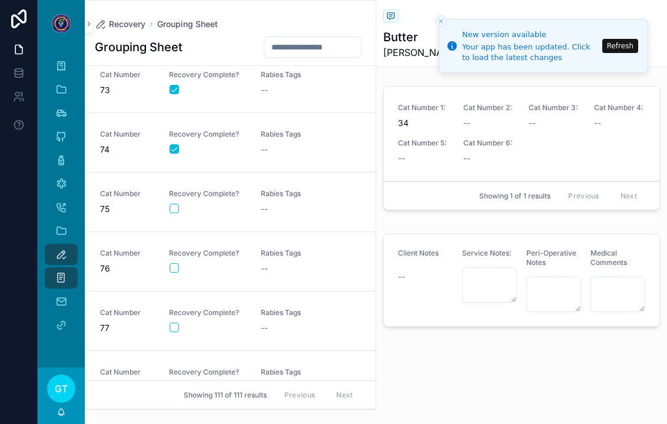
scroll to position [4349, 0]
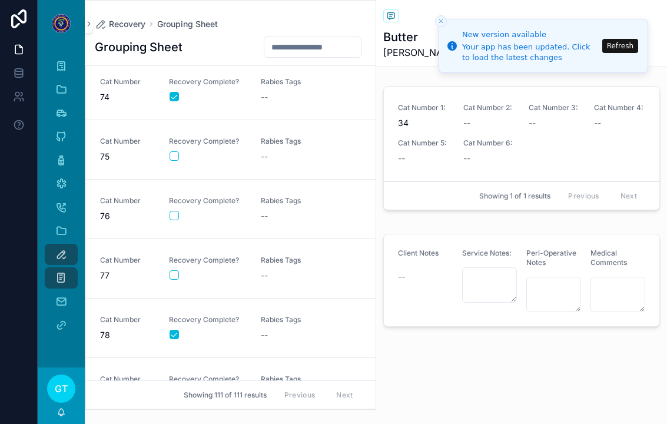
click at [173, 270] on button "scrollable content" at bounding box center [174, 274] width 9 height 9
click at [278, 270] on div "--" at bounding box center [300, 276] width 78 height 12
type textarea "**********"
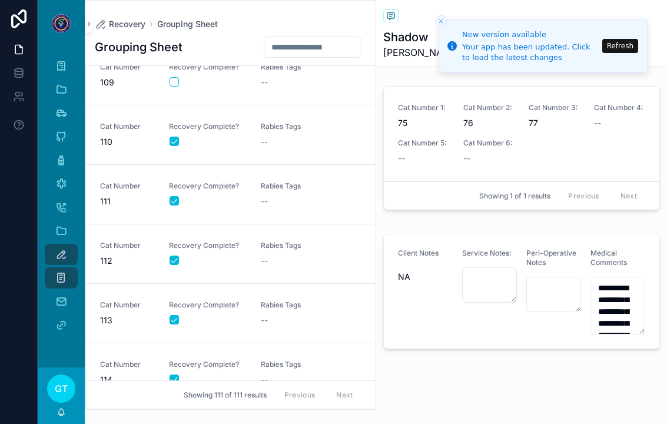
scroll to position [5258, 0]
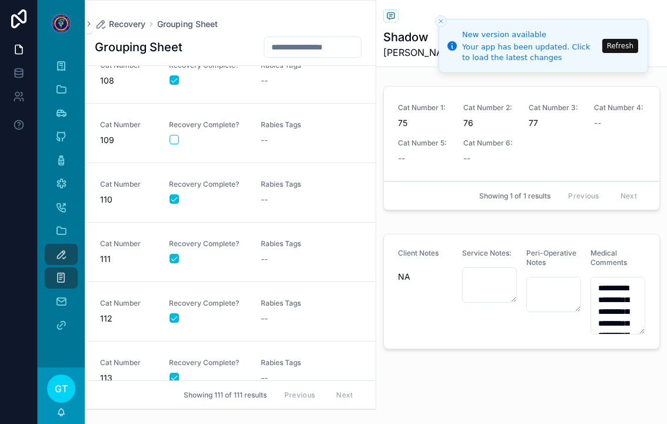
click at [175, 135] on button "scrollable content" at bounding box center [174, 139] width 9 height 9
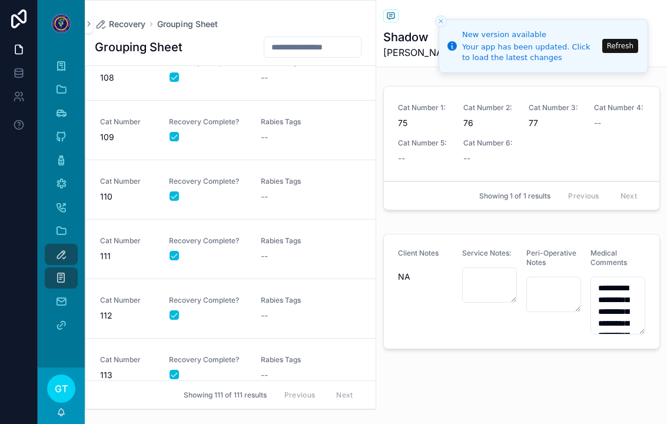
click at [284, 117] on span "Rabies Tags" at bounding box center [300, 121] width 78 height 9
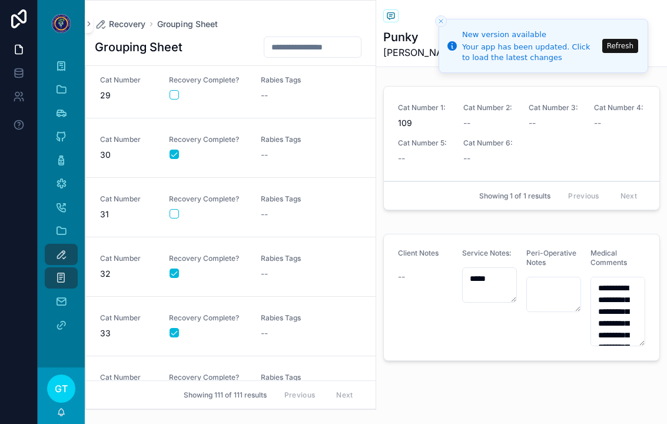
scroll to position [1675, 0]
click at [173, 207] on button "scrollable content" at bounding box center [174, 211] width 9 height 9
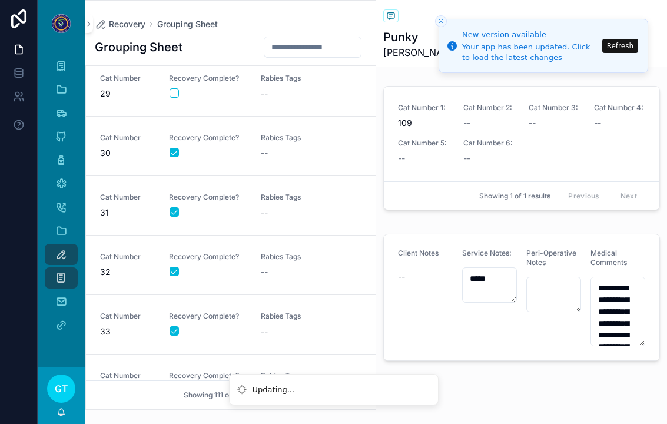
click at [284, 207] on div "--" at bounding box center [300, 213] width 78 height 12
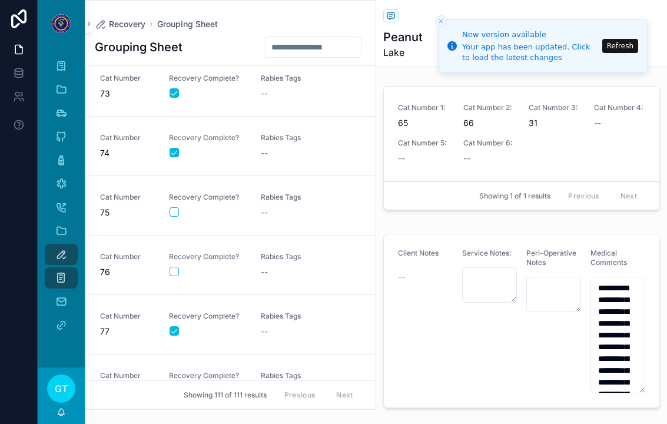
scroll to position [4292, 0]
click at [173, 267] on button "scrollable content" at bounding box center [174, 271] width 9 height 9
click at [278, 266] on link "Cat Number 76 Recovery Complete? Rabies Tags --" at bounding box center [231, 266] width 290 height 60
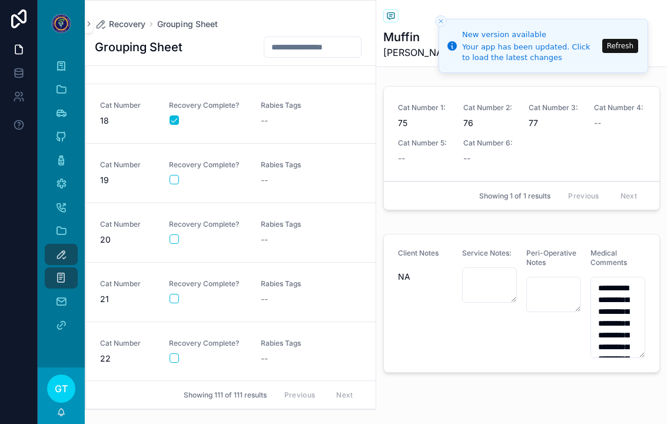
scroll to position [1007, 0]
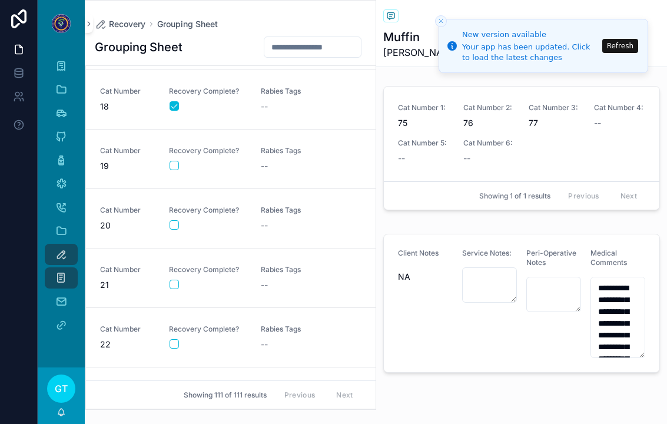
click at [162, 212] on div "Cat Number 20 Recovery Complete? Rabies Tags --" at bounding box center [231, 219] width 262 height 26
click at [177, 220] on button "scrollable content" at bounding box center [174, 224] width 9 height 9
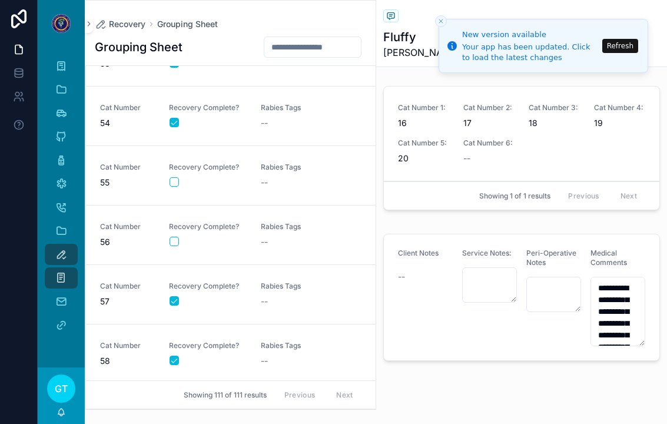
scroll to position [3132, 0]
click at [170, 179] on button "scrollable content" at bounding box center [174, 183] width 9 height 9
click at [285, 178] on div "--" at bounding box center [300, 184] width 78 height 12
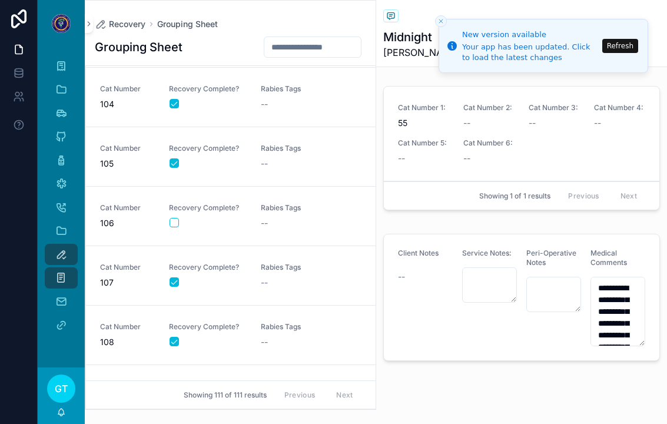
scroll to position [4997, 0]
click at [174, 217] on button "scrollable content" at bounding box center [174, 221] width 9 height 9
click at [269, 217] on div "--" at bounding box center [300, 223] width 78 height 12
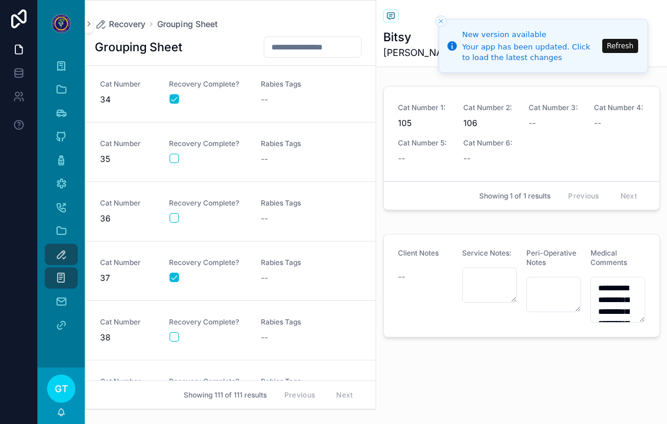
scroll to position [1957, 0]
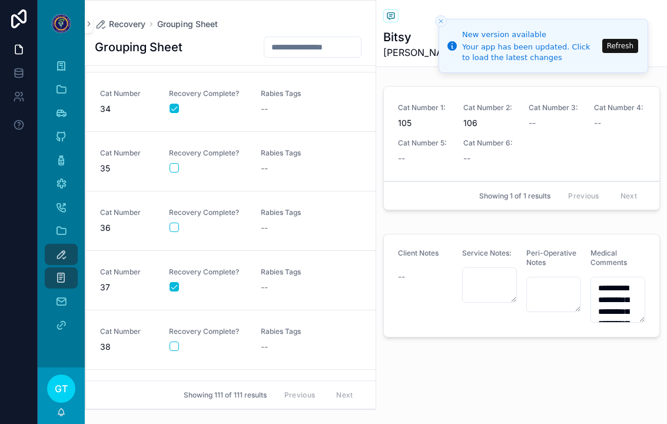
click at [179, 163] on button "scrollable content" at bounding box center [174, 167] width 9 height 9
click at [178, 163] on button "scrollable content" at bounding box center [174, 167] width 9 height 9
click at [183, 163] on div "scrollable content" at bounding box center [208, 167] width 77 height 9
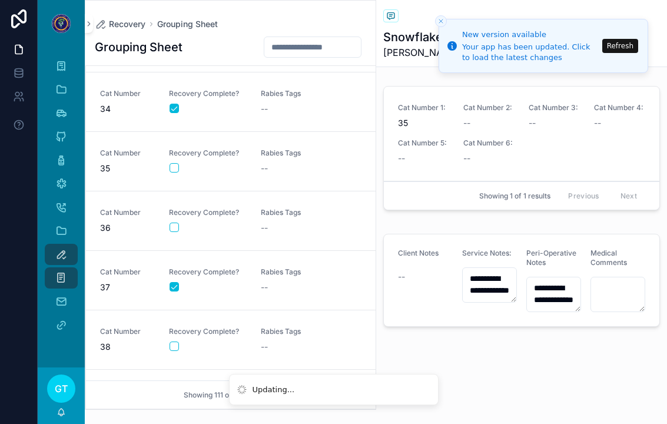
click at [176, 163] on button "scrollable content" at bounding box center [174, 167] width 9 height 9
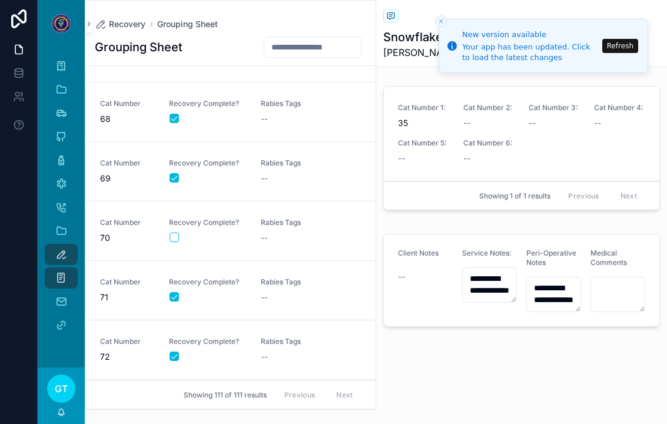
scroll to position [3961, 0]
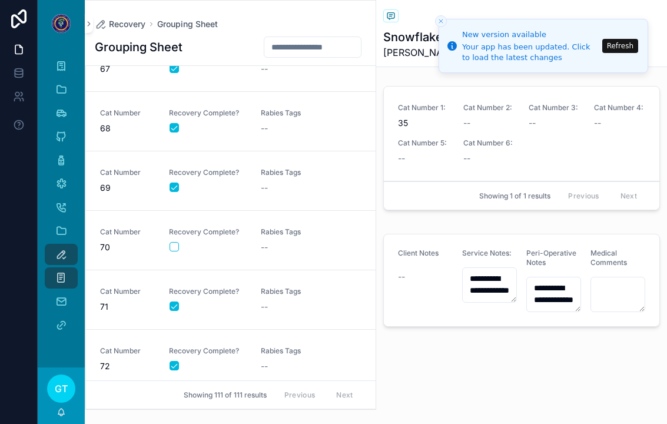
click at [170, 242] on button "scrollable content" at bounding box center [174, 246] width 9 height 9
click at [294, 242] on div "--" at bounding box center [300, 248] width 78 height 12
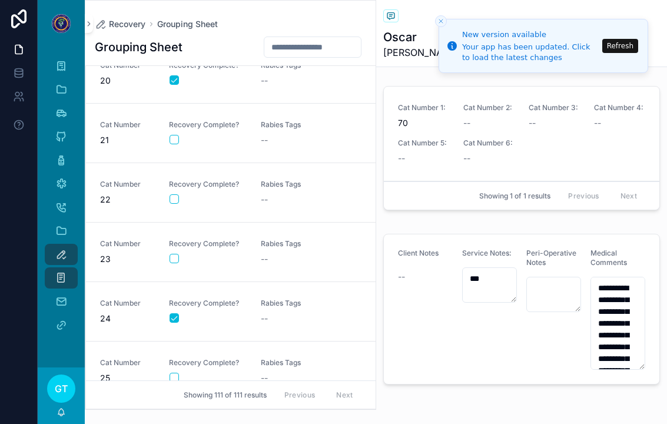
scroll to position [1151, 0]
click at [174, 136] on button "scrollable content" at bounding box center [174, 140] width 9 height 9
click at [269, 144] on link "Cat Number 21 Recovery Complete? Rabies Tags --" at bounding box center [231, 135] width 290 height 60
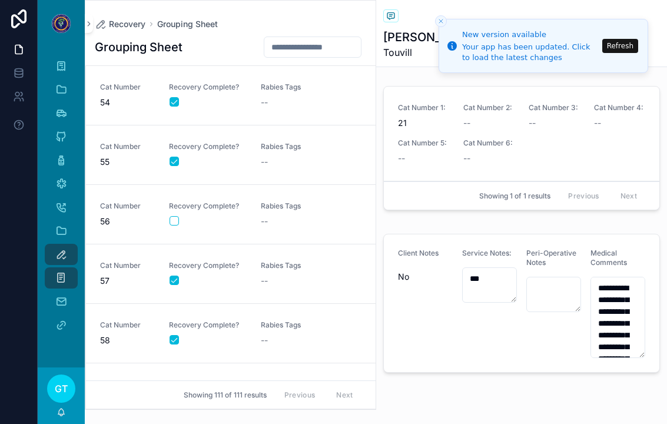
scroll to position [3153, 0]
click at [170, 217] on button "scrollable content" at bounding box center [174, 221] width 9 height 9
click at [264, 216] on span "--" at bounding box center [264, 222] width 7 height 12
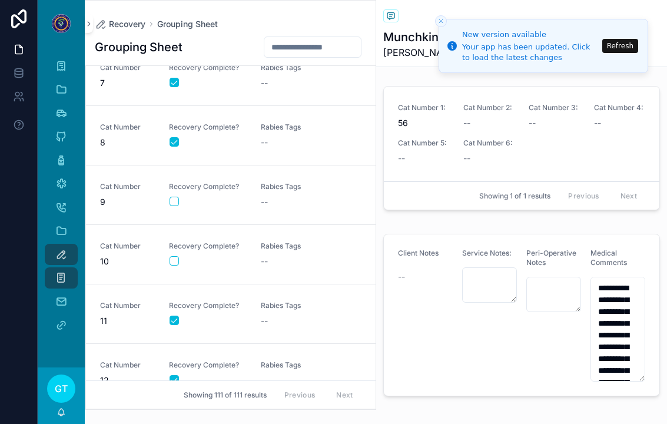
scroll to position [392, 0]
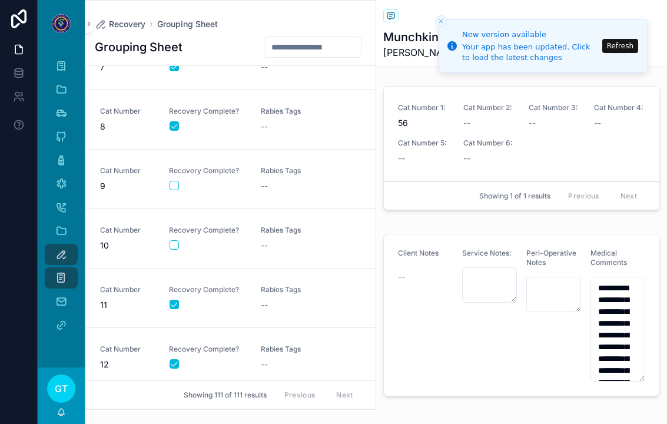
click at [168, 226] on div "Cat Number 10 Recovery Complete? Rabies Tags --" at bounding box center [231, 239] width 262 height 26
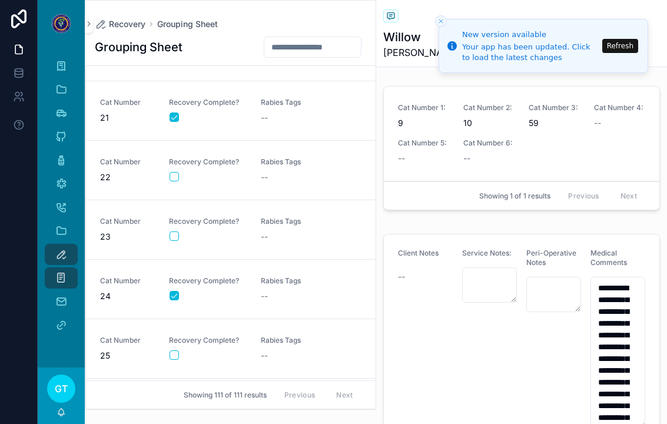
scroll to position [1175, 0]
click at [171, 171] on button "scrollable content" at bounding box center [174, 175] width 9 height 9
click at [276, 157] on span "Rabies Tags" at bounding box center [300, 161] width 78 height 9
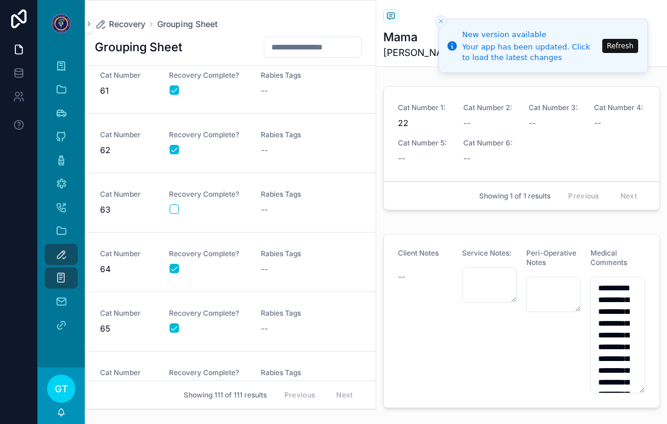
scroll to position [3611, 0]
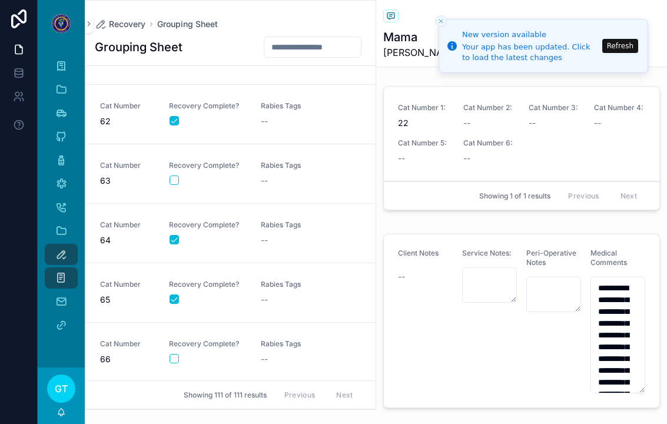
click at [173, 176] on button "scrollable content" at bounding box center [174, 180] width 9 height 9
click at [276, 175] on div "--" at bounding box center [300, 181] width 78 height 12
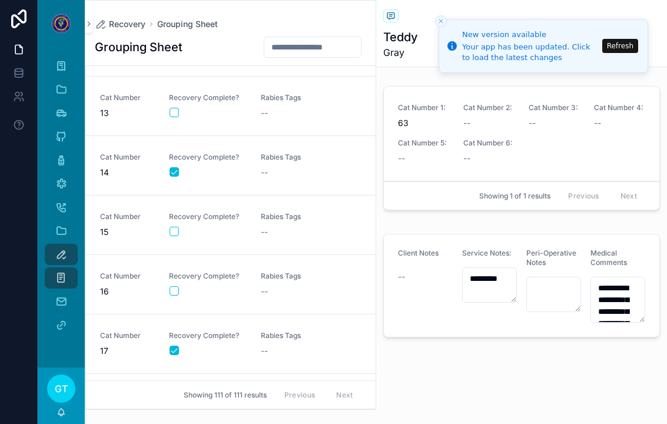
scroll to position [702, 0]
click at [173, 287] on button "scrollable content" at bounding box center [174, 291] width 9 height 9
click at [274, 287] on div "--" at bounding box center [300, 293] width 78 height 12
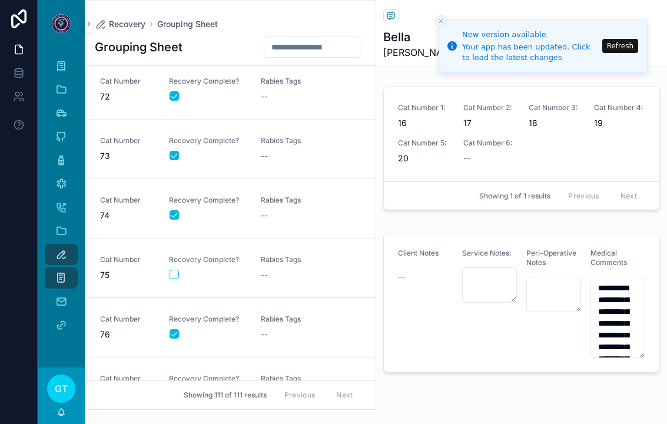
scroll to position [4232, 0]
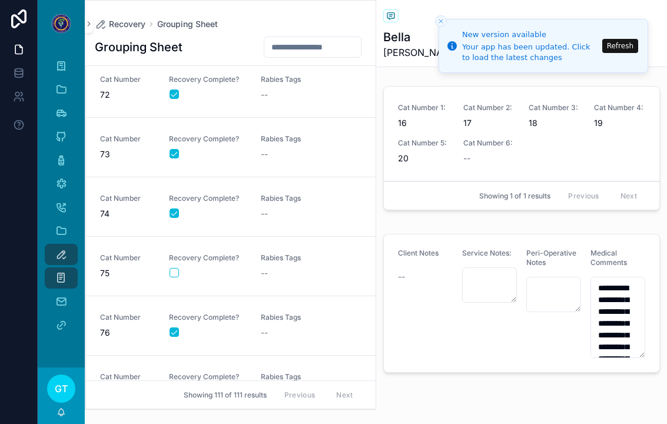
click at [177, 268] on button "scrollable content" at bounding box center [174, 272] width 9 height 9
click at [279, 253] on div "Rabies Tags --" at bounding box center [300, 266] width 78 height 26
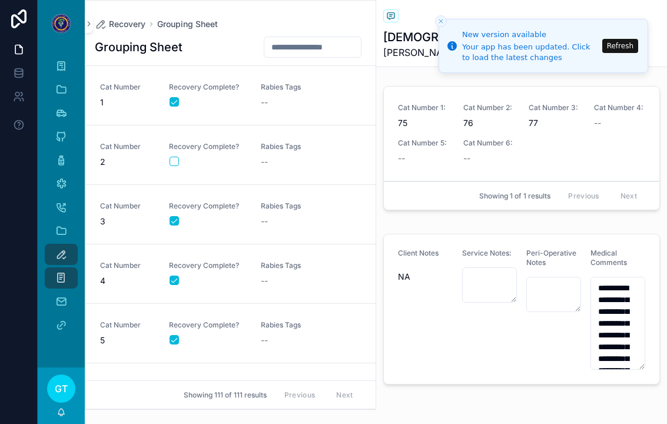
click at [169, 156] on form "scrollable content" at bounding box center [208, 161] width 78 height 11
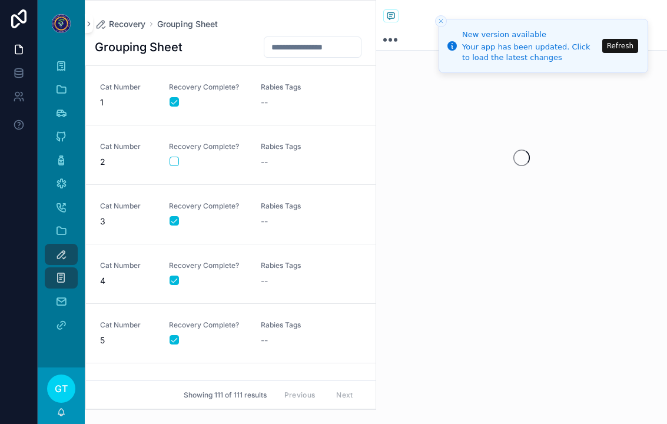
click at [176, 157] on button "scrollable content" at bounding box center [174, 161] width 9 height 9
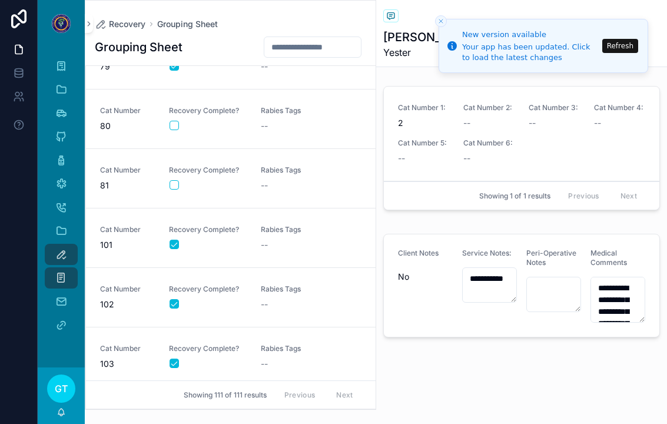
scroll to position [4681, 0]
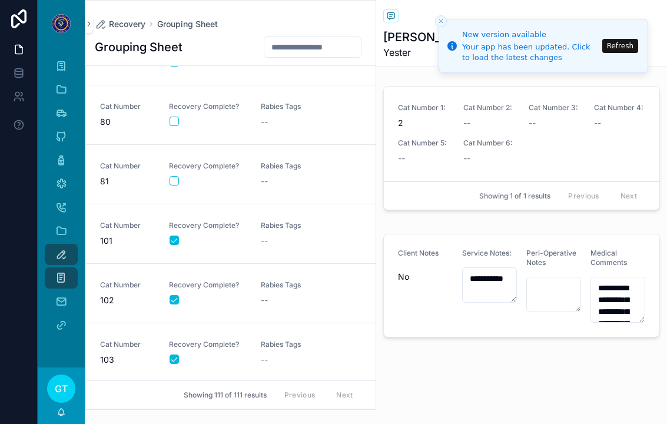
click at [173, 176] on button "scrollable content" at bounding box center [174, 180] width 9 height 9
click at [284, 176] on div "--" at bounding box center [300, 182] width 78 height 12
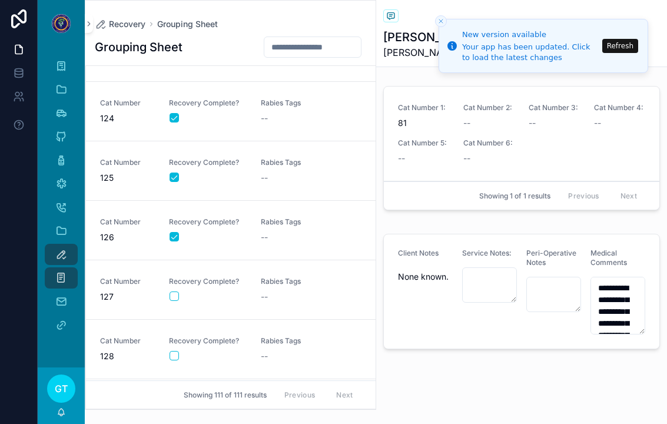
scroll to position [6206, 0]
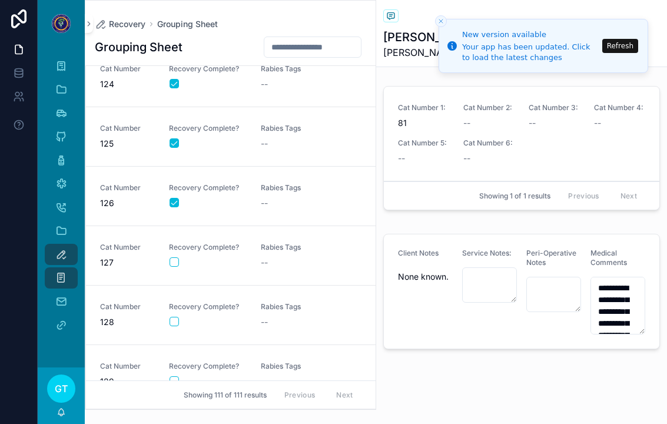
click at [176, 257] on button "scrollable content" at bounding box center [174, 261] width 9 height 9
click at [285, 257] on div "--" at bounding box center [300, 263] width 78 height 12
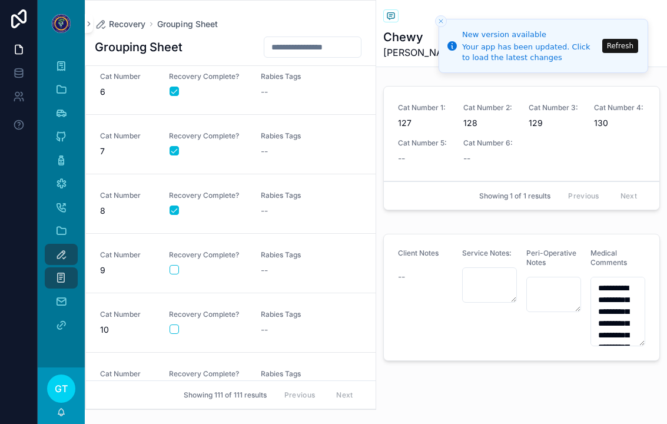
scroll to position [307, 0]
click at [282, 133] on div "Rabies Tags --" at bounding box center [300, 146] width 78 height 26
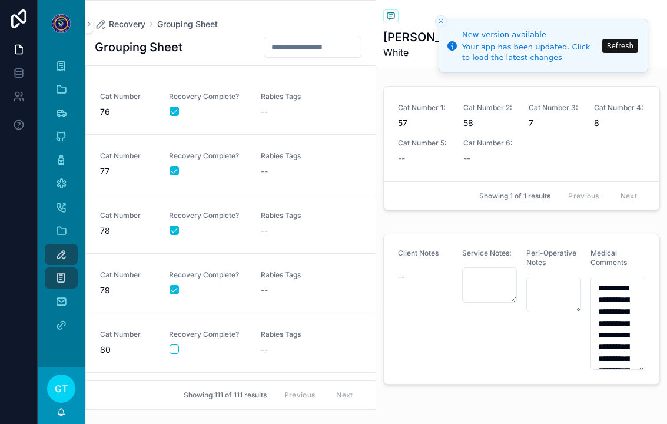
scroll to position [4562, 0]
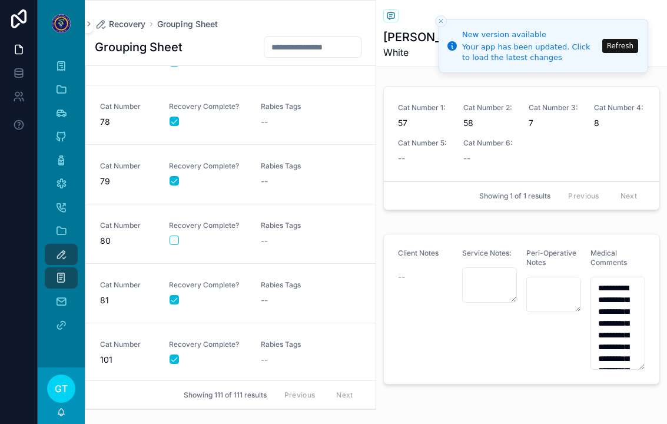
click at [174, 221] on div "Recovery Complete?" at bounding box center [208, 233] width 78 height 25
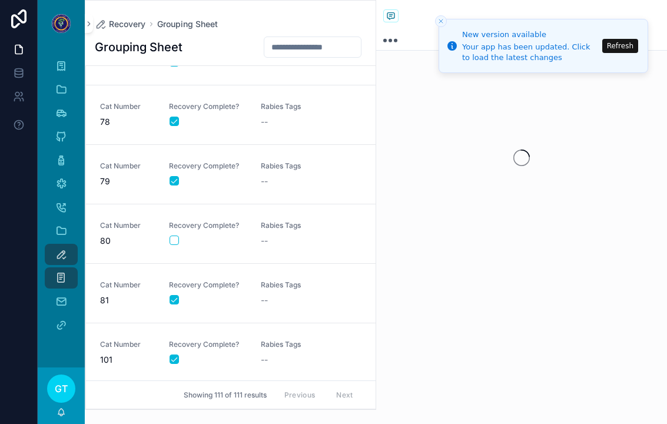
click at [174, 221] on div "Recovery Complete?" at bounding box center [208, 233] width 78 height 25
click at [177, 236] on button "scrollable content" at bounding box center [174, 240] width 9 height 9
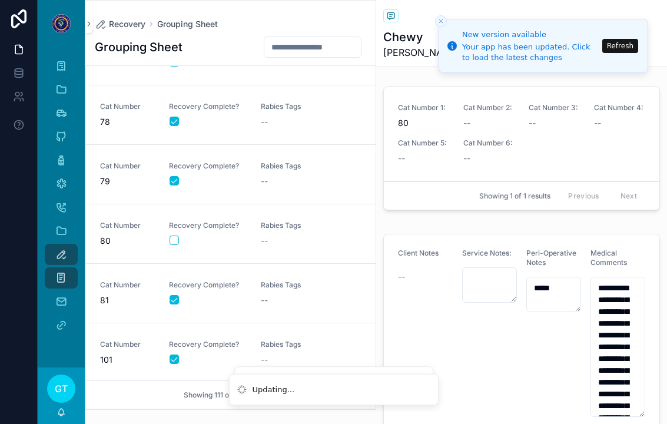
click at [172, 236] on button "scrollable content" at bounding box center [174, 240] width 9 height 9
click at [285, 235] on div "--" at bounding box center [300, 241] width 78 height 12
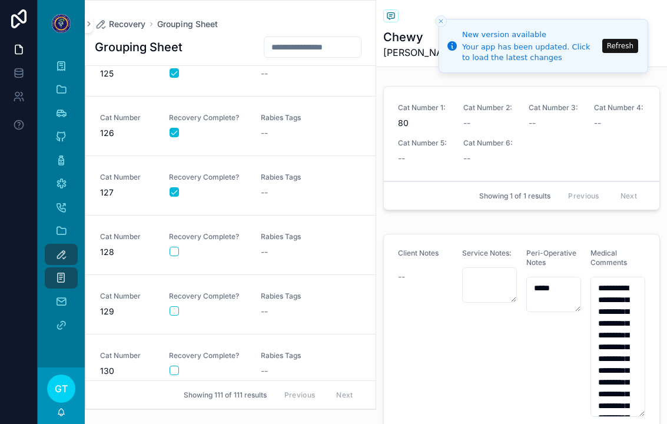
scroll to position [6276, 0]
click at [175, 366] on button "scrollable content" at bounding box center [174, 370] width 9 height 9
click at [276, 352] on div "Rabies Tags --" at bounding box center [300, 365] width 78 height 26
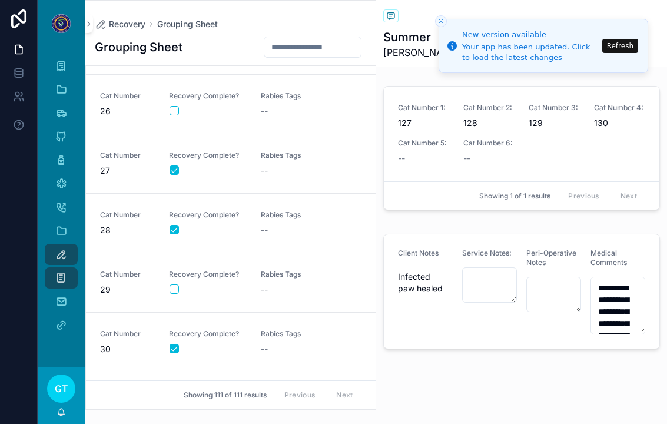
scroll to position [1478, 0]
click at [178, 285] on button "scrollable content" at bounding box center [174, 289] width 9 height 9
click at [271, 285] on div "--" at bounding box center [300, 291] width 78 height 12
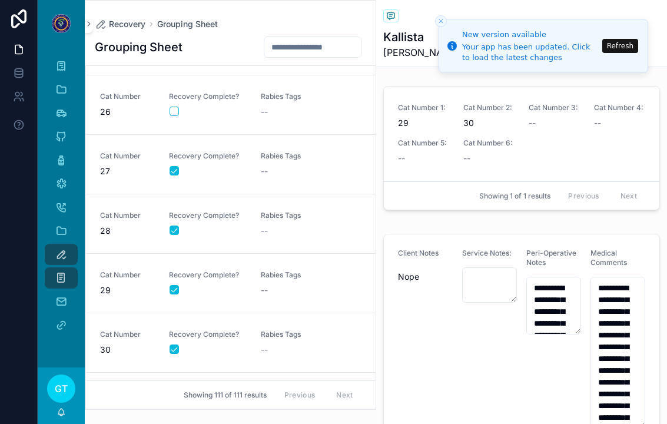
type textarea "**********"
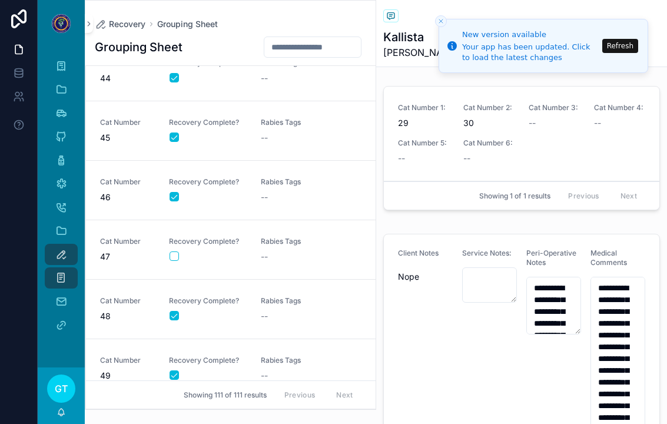
scroll to position [2590, 0]
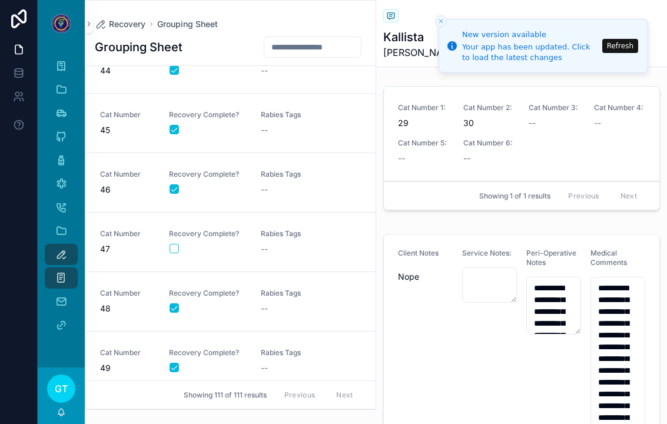
click at [179, 244] on div "scrollable content" at bounding box center [208, 248] width 77 height 9
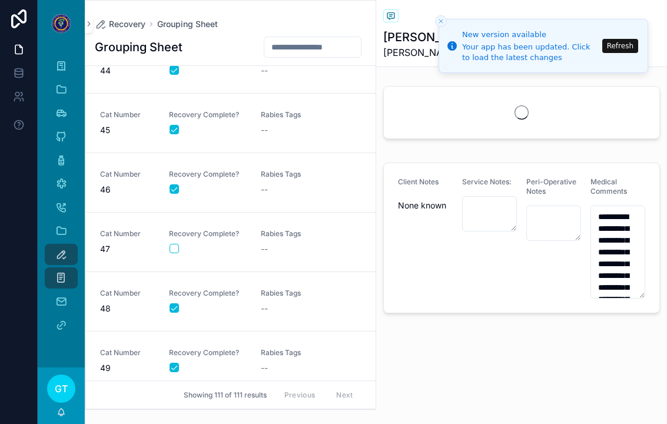
click at [171, 244] on button "scrollable content" at bounding box center [174, 248] width 9 height 9
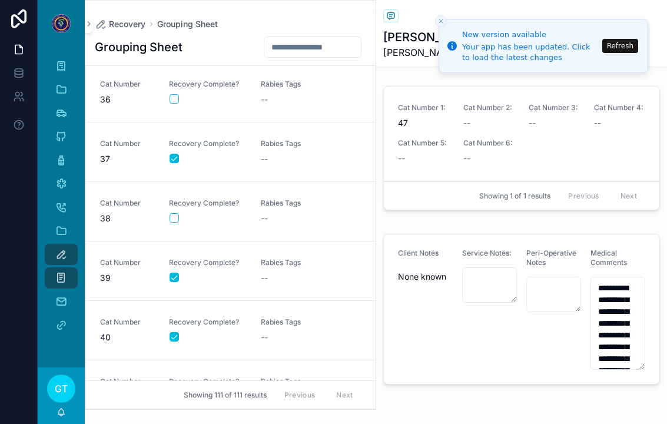
scroll to position [2077, 0]
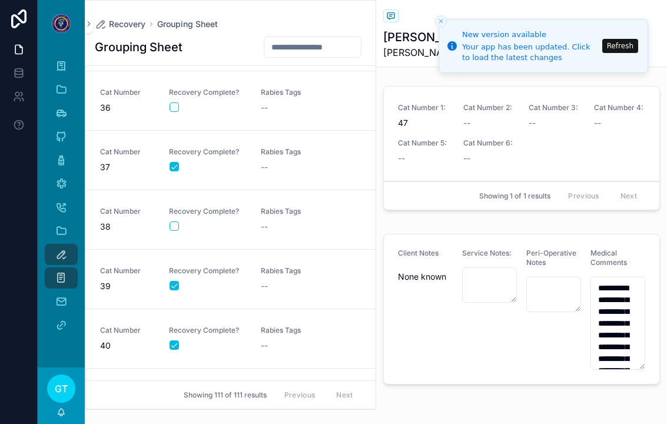
click at [302, 147] on span "Rabies Tags" at bounding box center [300, 151] width 78 height 9
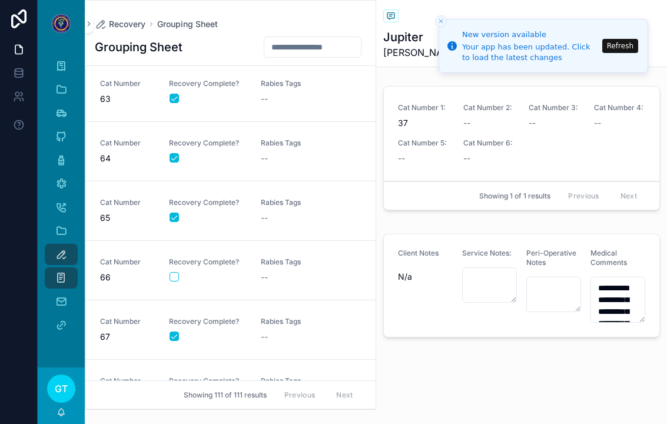
scroll to position [3693, 0]
click at [170, 272] on button "scrollable content" at bounding box center [174, 276] width 9 height 9
click at [285, 257] on span "Rabies Tags" at bounding box center [300, 261] width 78 height 9
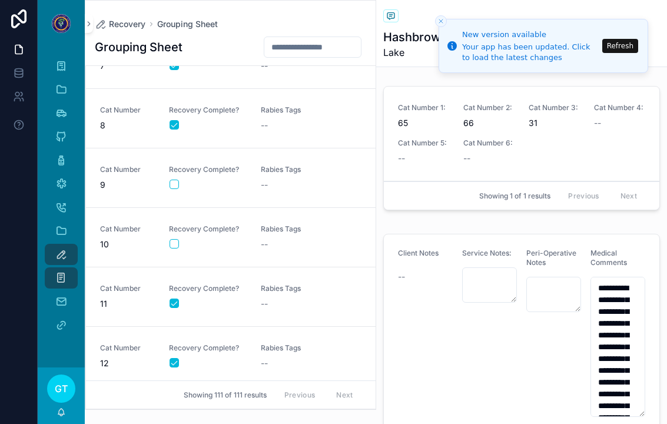
scroll to position [392, 0]
click at [173, 181] on button "scrollable content" at bounding box center [174, 185] width 9 height 9
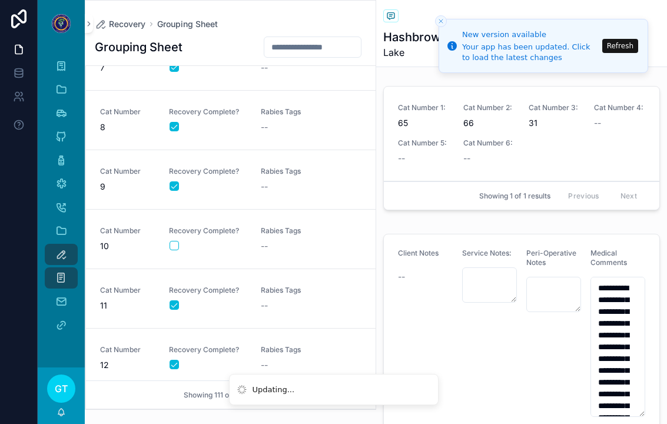
click at [270, 181] on div "--" at bounding box center [300, 187] width 78 height 12
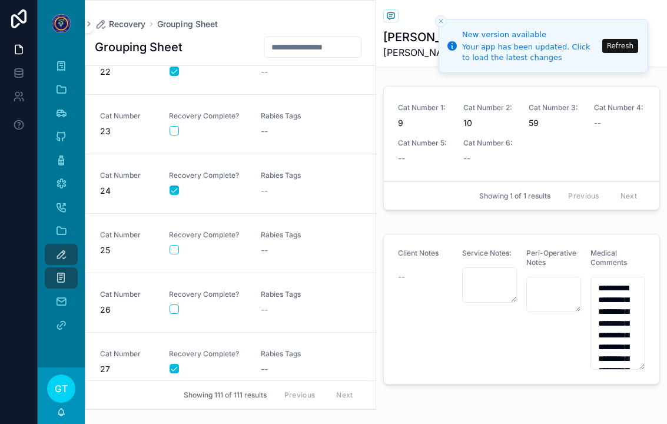
scroll to position [1281, 0]
click at [176, 244] on button "scrollable content" at bounding box center [174, 248] width 9 height 9
click at [282, 244] on div "--" at bounding box center [300, 250] width 78 height 12
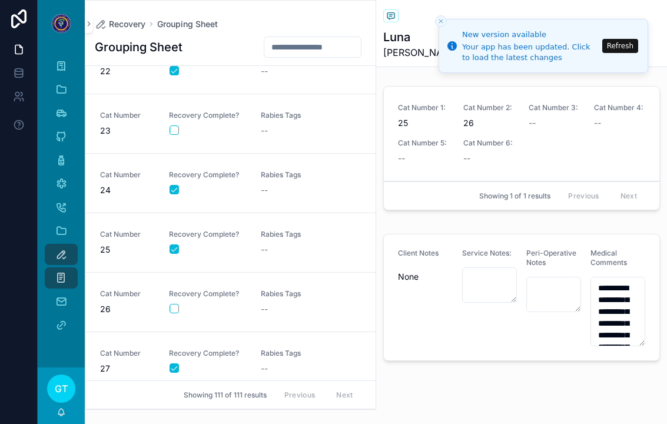
click at [183, 303] on form "scrollable content" at bounding box center [208, 308] width 78 height 11
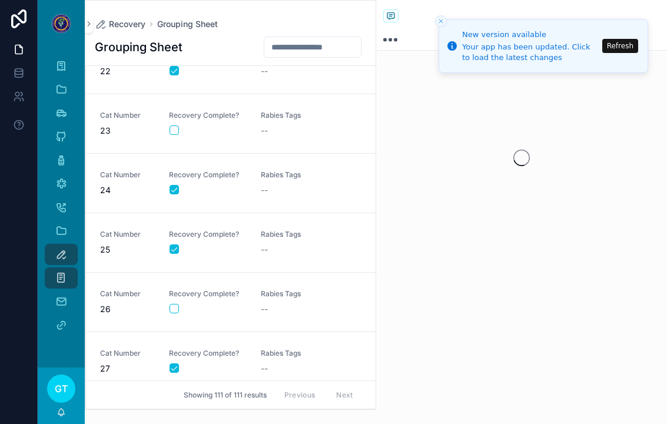
click at [182, 289] on div "Recovery Complete?" at bounding box center [208, 301] width 78 height 25
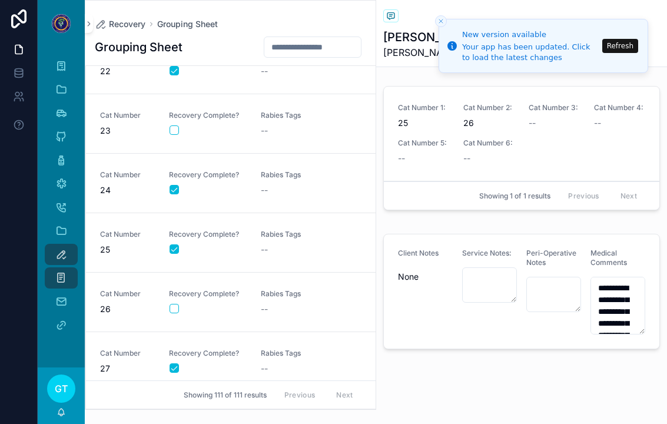
click at [175, 304] on button "scrollable content" at bounding box center [174, 308] width 9 height 9
click at [60, 154] on icon "scrollable content" at bounding box center [61, 160] width 12 height 12
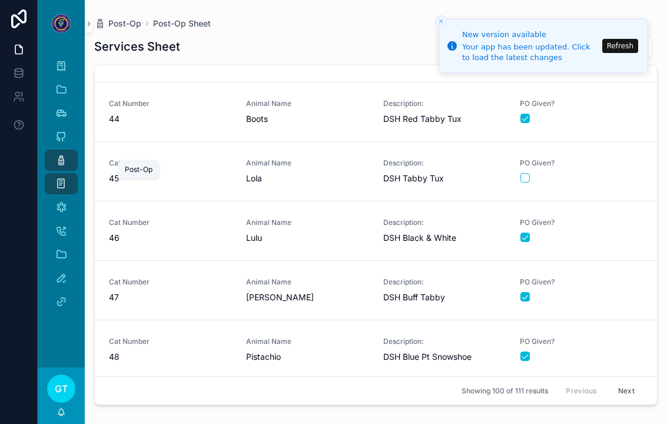
scroll to position [2633, 0]
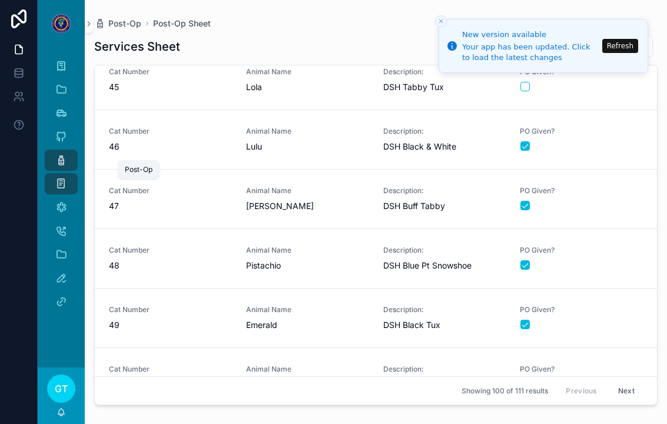
click at [616, 229] on link "Cat Number 48 Animal Name Pistachio Description: DSH Blue Pt Snowshoe PO Given?" at bounding box center [376, 259] width 563 height 60
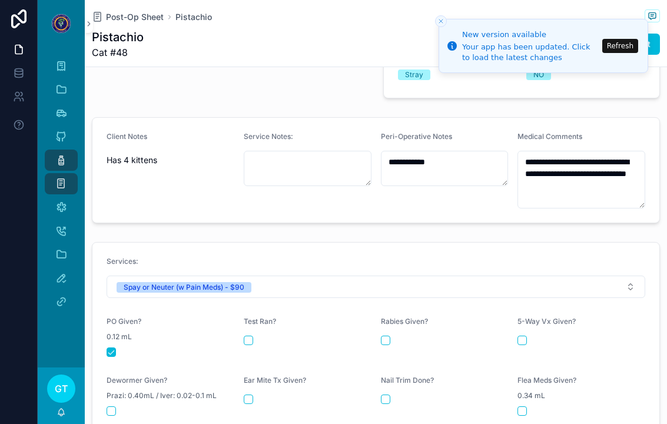
scroll to position [394, 0]
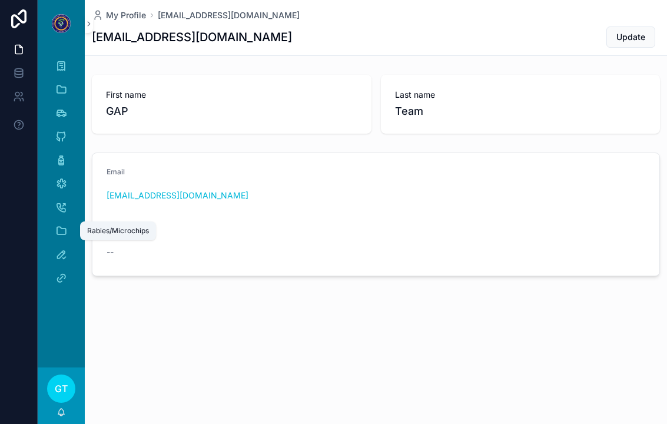
click at [70, 22] on img "scrollable content" at bounding box center [61, 23] width 19 height 19
click at [60, 244] on link "Recovery" at bounding box center [61, 254] width 33 height 21
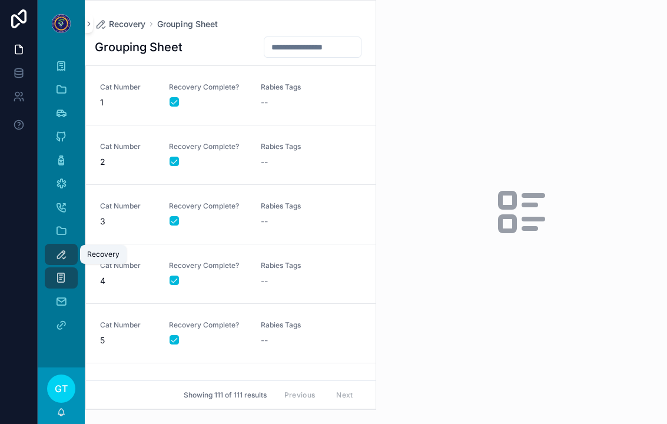
click at [62, 254] on icon "scrollable content" at bounding box center [61, 255] width 12 height 12
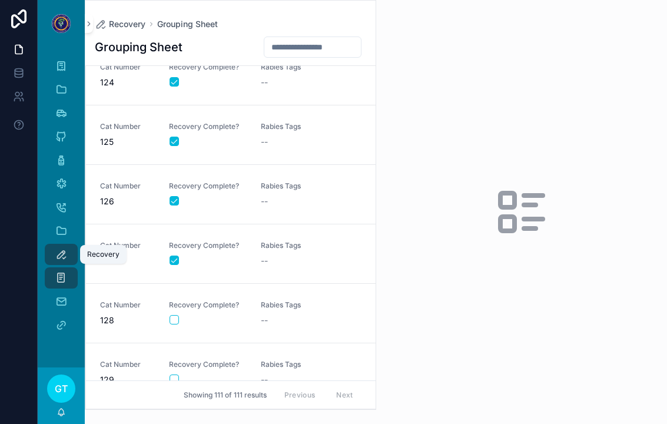
scroll to position [6210, 0]
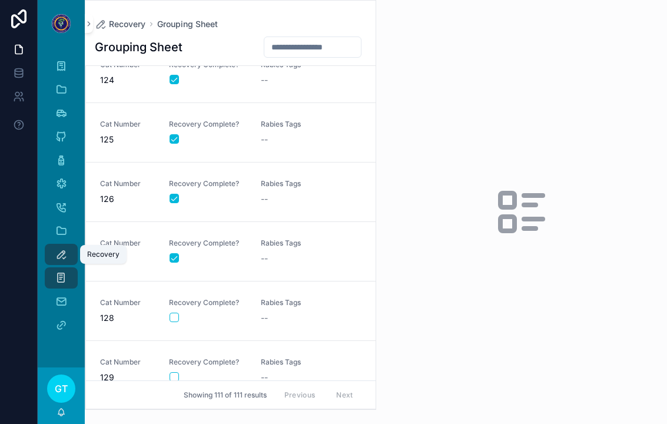
click at [177, 313] on button "scrollable content" at bounding box center [174, 317] width 9 height 9
click at [279, 312] on div "--" at bounding box center [300, 318] width 78 height 12
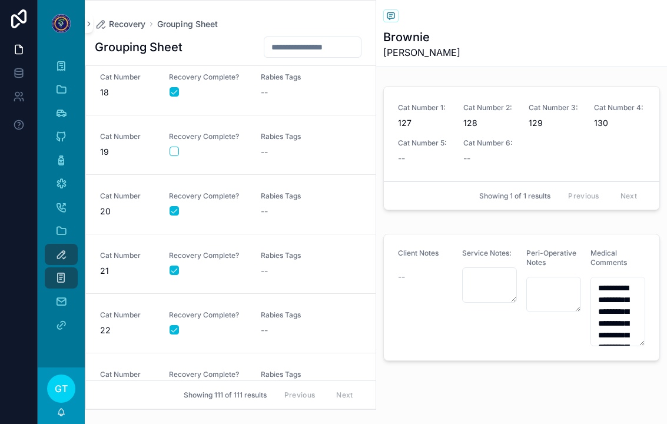
scroll to position [1017, 0]
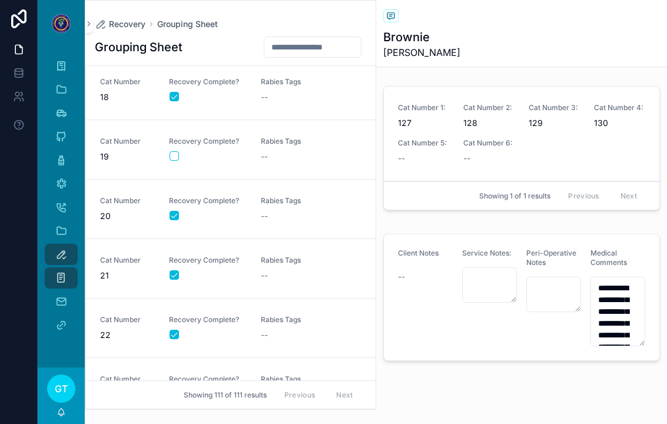
click at [176, 151] on button "scrollable content" at bounding box center [174, 155] width 9 height 9
click at [280, 137] on div "Rabies Tags --" at bounding box center [300, 150] width 78 height 26
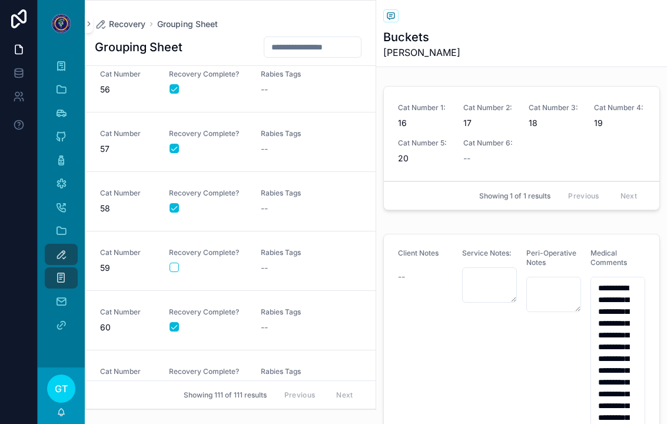
scroll to position [3294, 0]
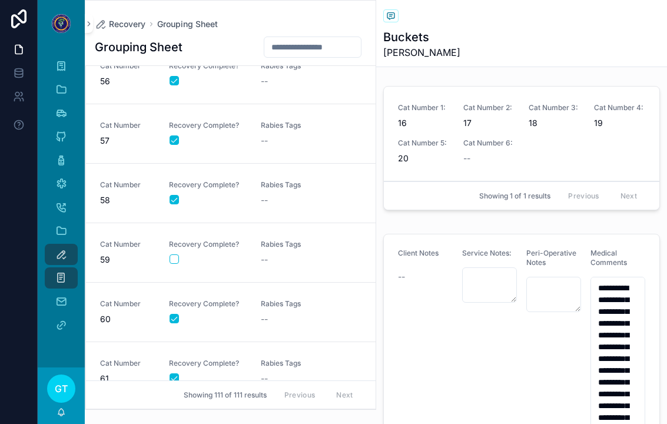
click at [184, 240] on div "Recovery Complete?" at bounding box center [208, 252] width 78 height 25
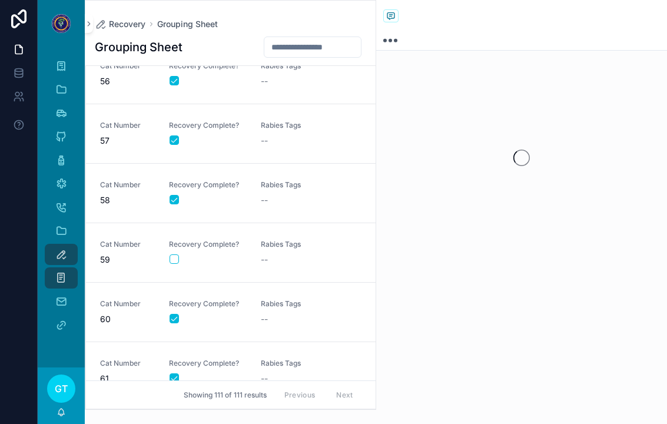
click at [183, 240] on div "Recovery Complete?" at bounding box center [208, 252] width 78 height 25
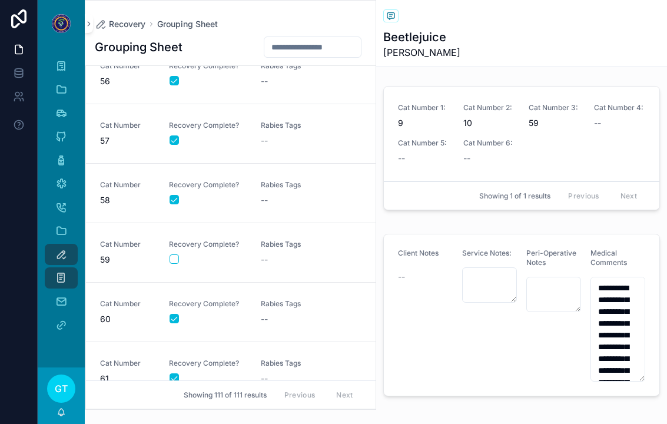
click at [176, 254] on button "scrollable content" at bounding box center [174, 258] width 9 height 9
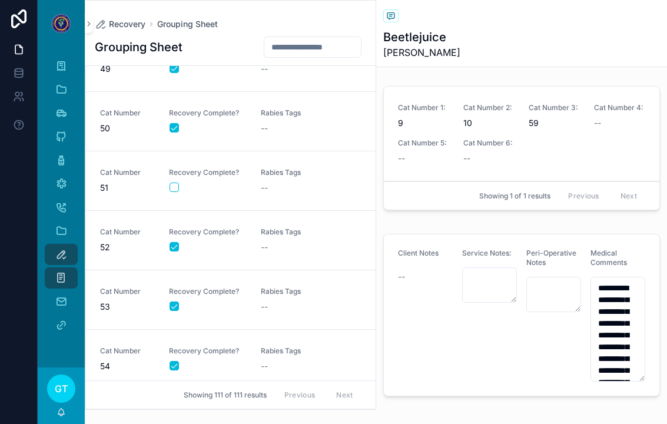
scroll to position [2874, 0]
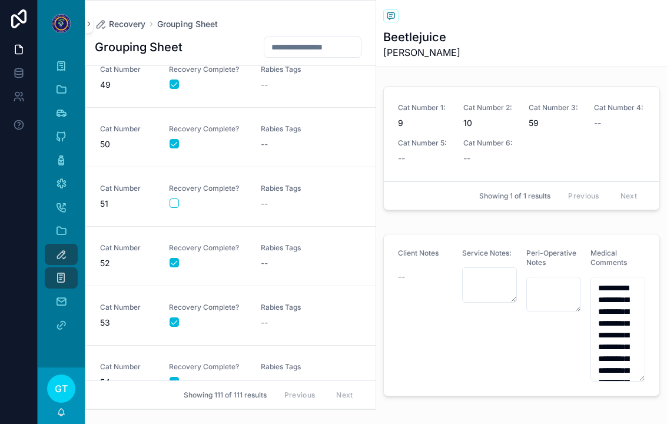
click at [180, 199] on div "scrollable content" at bounding box center [208, 203] width 77 height 9
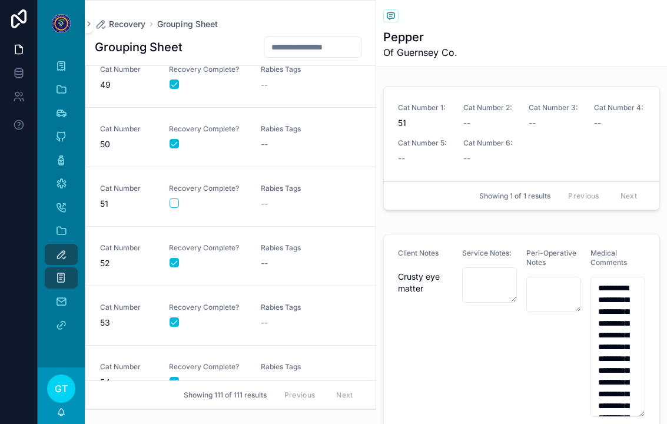
click at [174, 199] on button "scrollable content" at bounding box center [174, 203] width 9 height 9
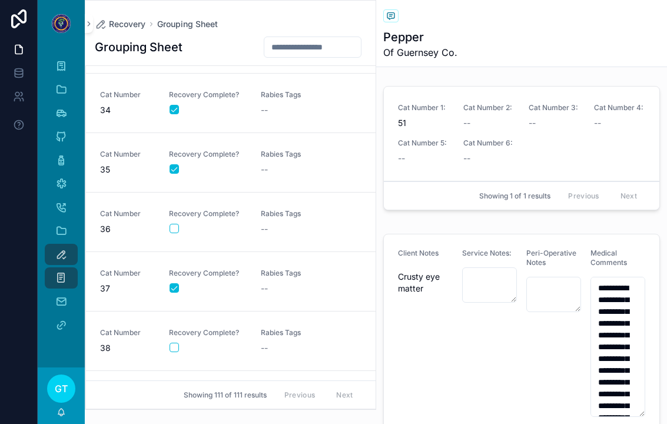
scroll to position [1955, 0]
click at [178, 225] on button "scrollable content" at bounding box center [174, 229] width 9 height 9
click at [280, 210] on span "Rabies Tags" at bounding box center [300, 214] width 78 height 9
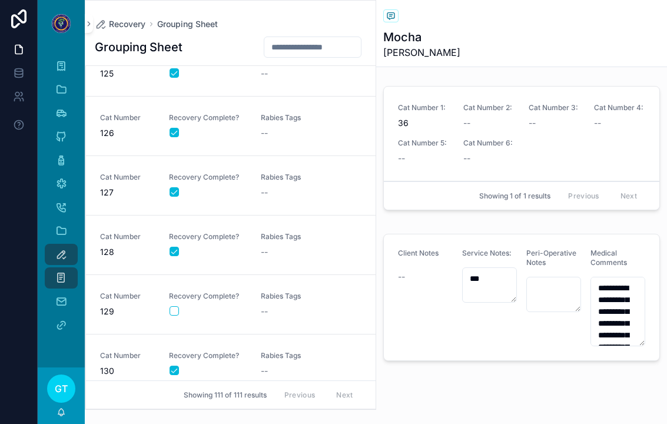
scroll to position [6276, 0]
click at [173, 307] on button "scrollable content" at bounding box center [174, 311] width 9 height 9
click at [285, 292] on div "Rabies Tags --" at bounding box center [300, 305] width 78 height 26
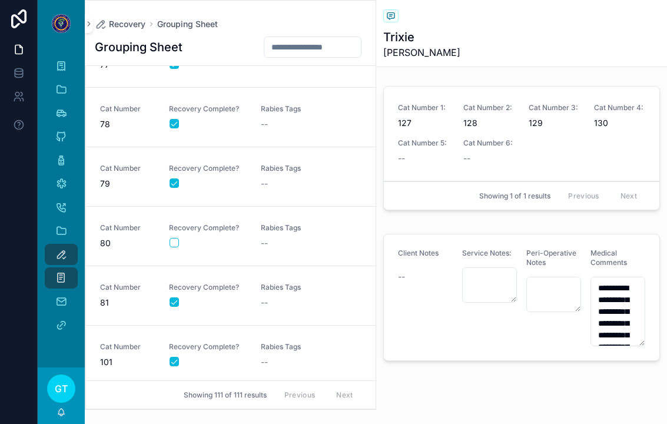
scroll to position [4557, 0]
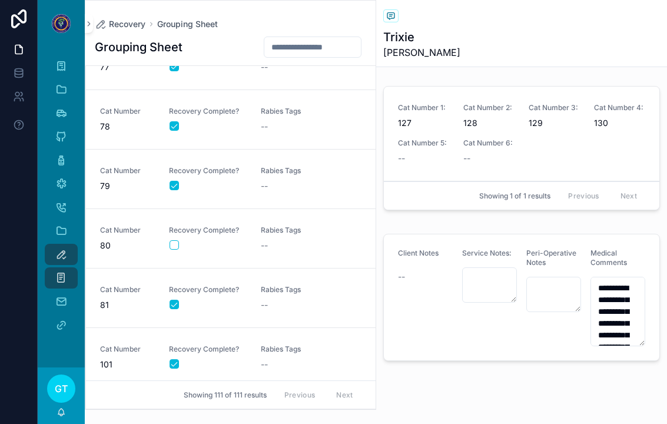
click at [178, 240] on button "scrollable content" at bounding box center [174, 244] width 9 height 9
click at [276, 240] on div "--" at bounding box center [300, 246] width 78 height 12
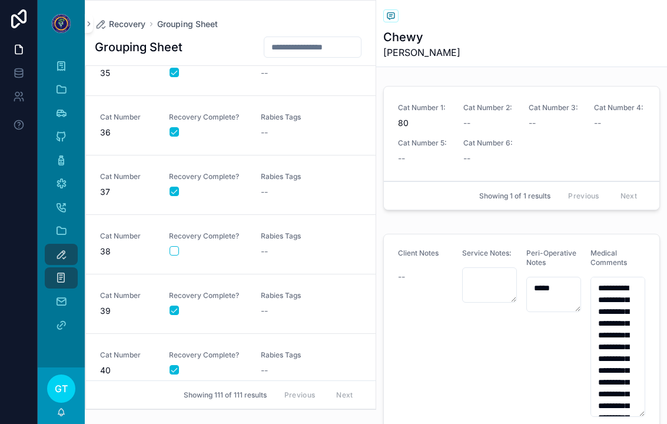
scroll to position [2067, 0]
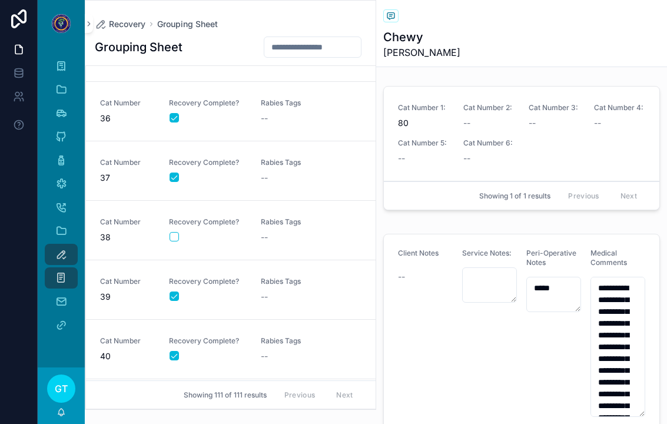
click at [174, 232] on button "scrollable content" at bounding box center [174, 236] width 9 height 9
click at [263, 232] on link "Cat Number 38 Recovery Complete? Rabies Tags --" at bounding box center [231, 231] width 290 height 60
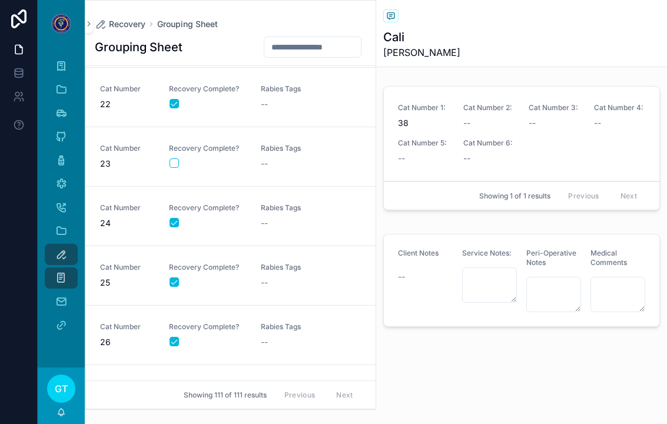
scroll to position [1250, 0]
click at [173, 157] on button "scrollable content" at bounding box center [174, 161] width 9 height 9
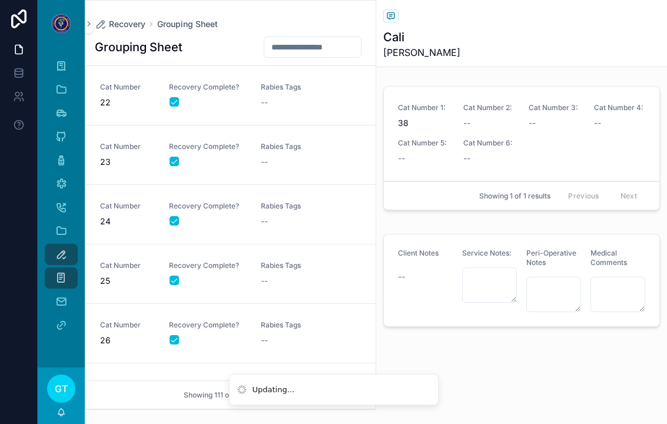
click at [279, 156] on div "--" at bounding box center [300, 162] width 78 height 12
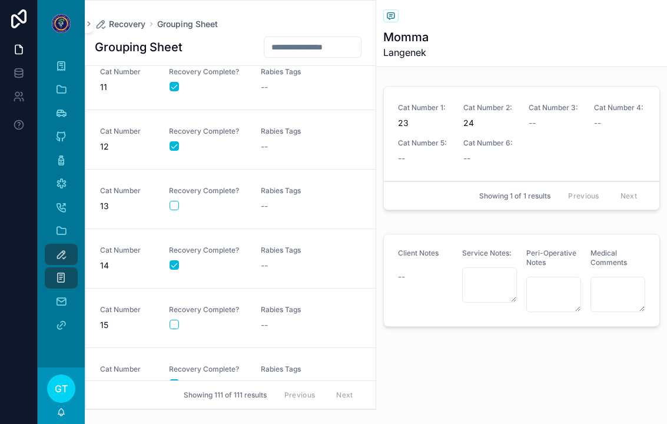
scroll to position [597, 0]
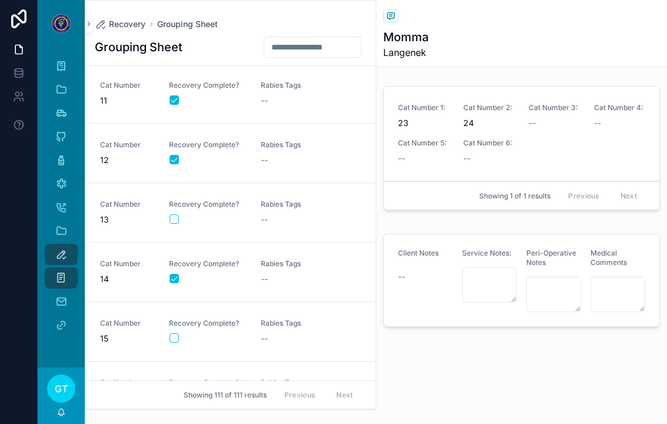
click at [176, 333] on button "scrollable content" at bounding box center [174, 337] width 9 height 9
click at [170, 211] on link "Cat Number 13 Recovery Complete? Rabies Tags --" at bounding box center [231, 213] width 290 height 60
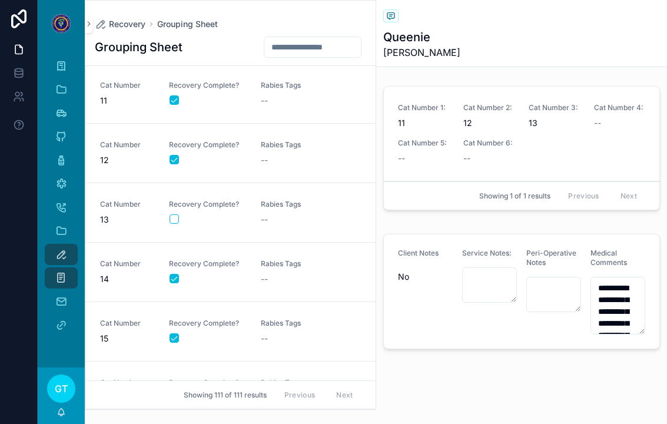
click at [171, 214] on button "scrollable content" at bounding box center [174, 218] width 9 height 9
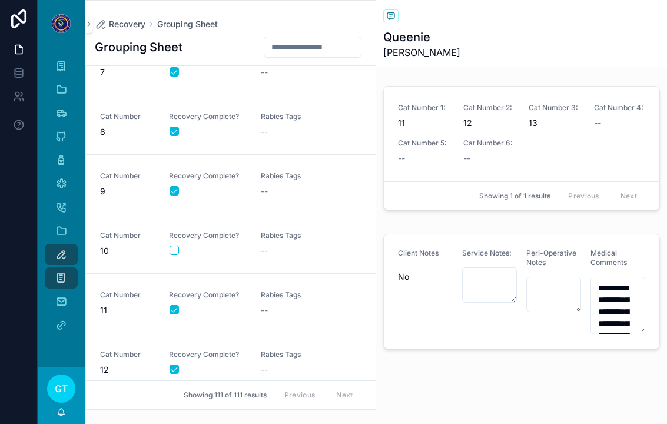
scroll to position [372, 0]
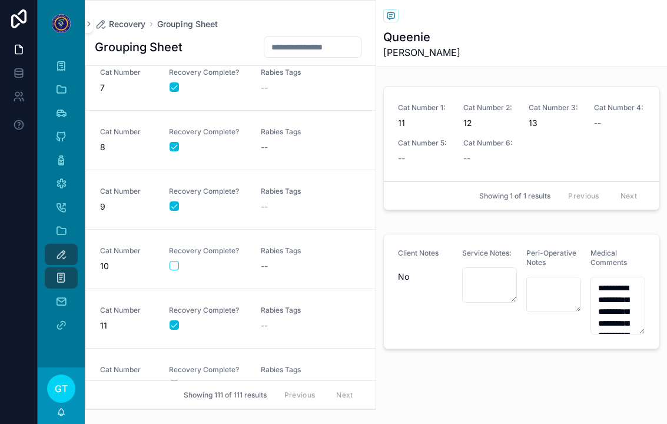
click at [174, 261] on button "scrollable content" at bounding box center [174, 265] width 9 height 9
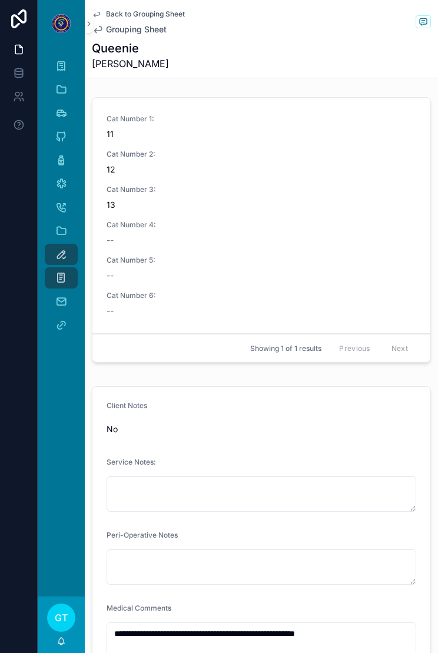
scroll to position [0, 0]
click at [403, 402] on div "Client Notes" at bounding box center [262, 408] width 310 height 14
